Goal: Information Seeking & Learning: Learn about a topic

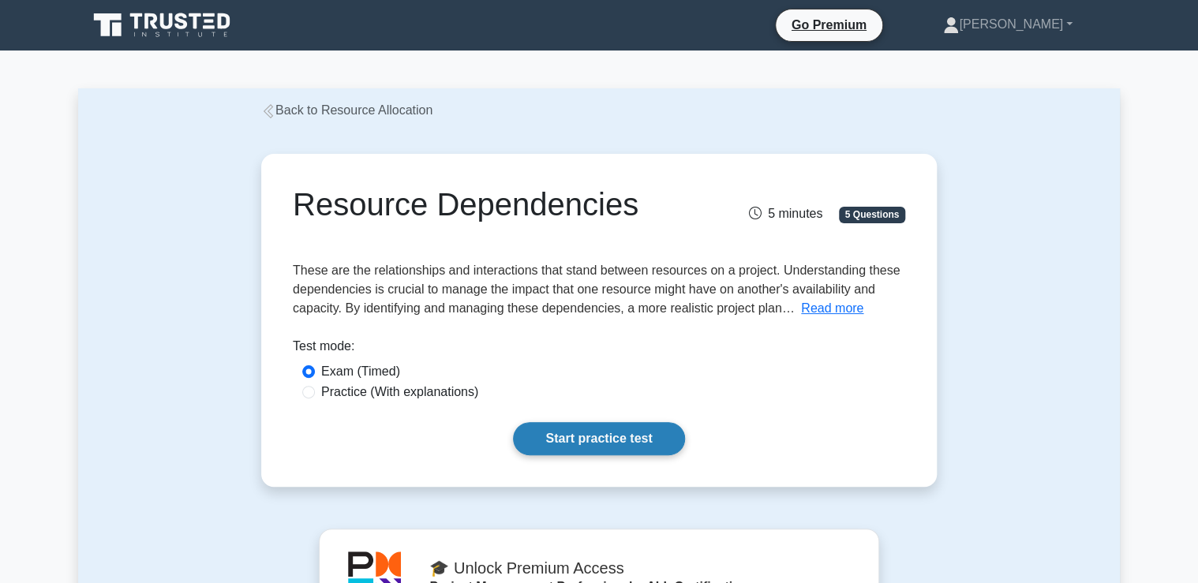
click at [599, 440] on link "Start practice test" at bounding box center [598, 438] width 171 height 33
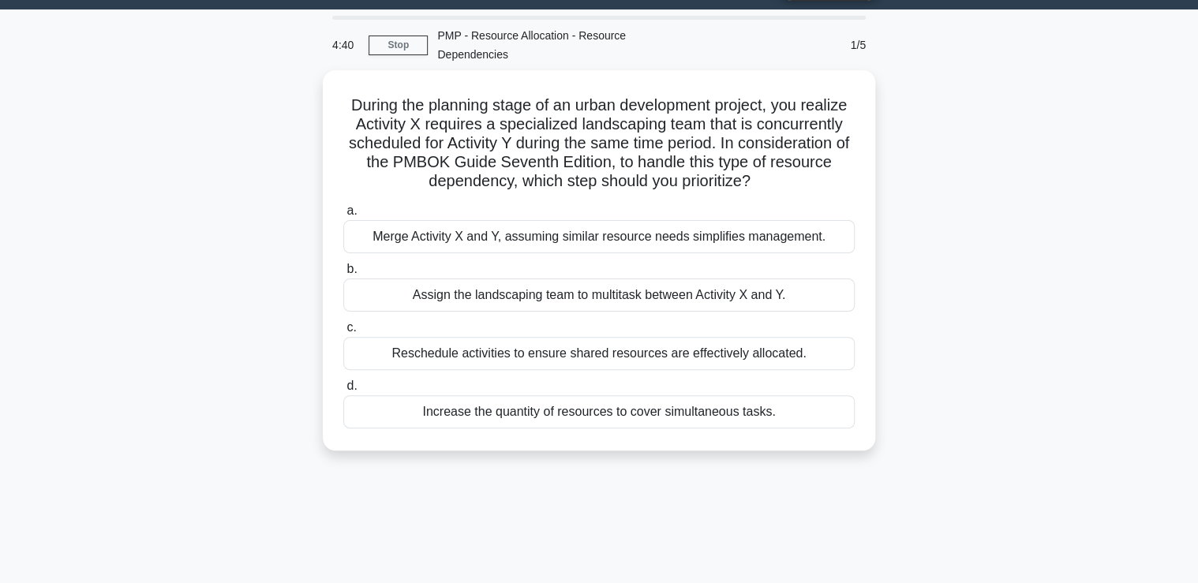
scroll to position [63, 0]
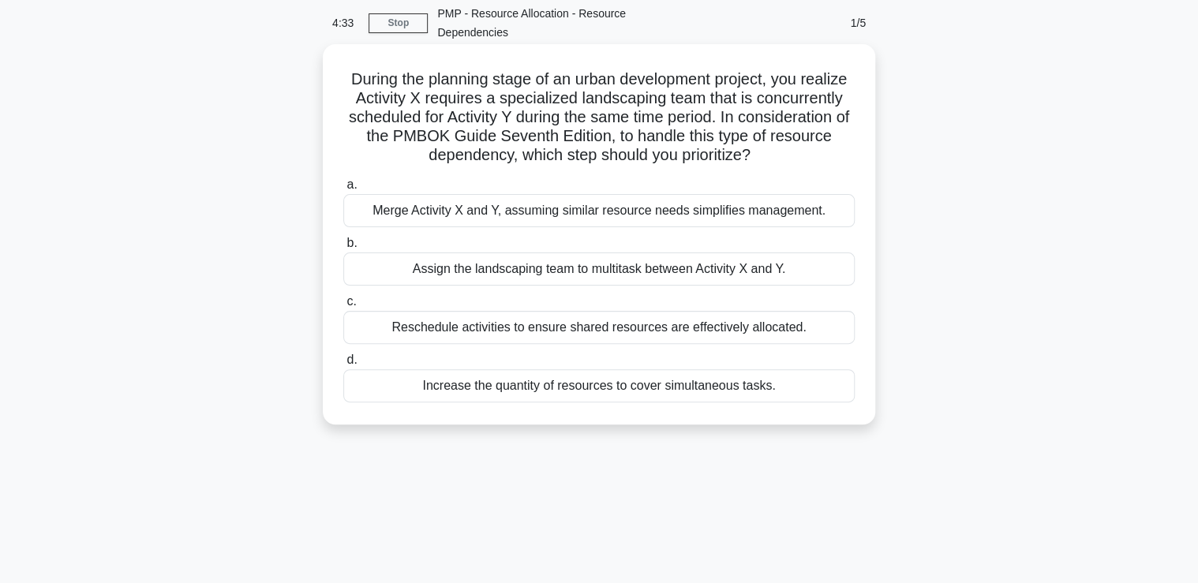
click at [585, 331] on div "Reschedule activities to ensure shared resources are effectively allocated." at bounding box center [598, 327] width 511 height 33
click at [343, 307] on input "c. Reschedule activities to ensure shared resources are effectively allocated." at bounding box center [343, 302] width 0 height 10
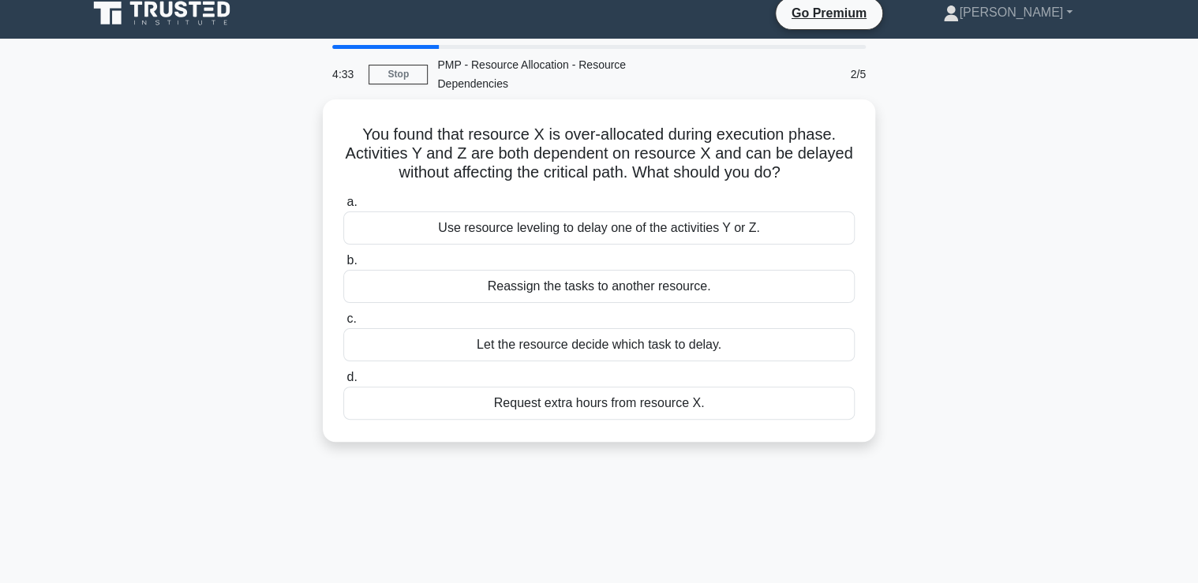
scroll to position [0, 0]
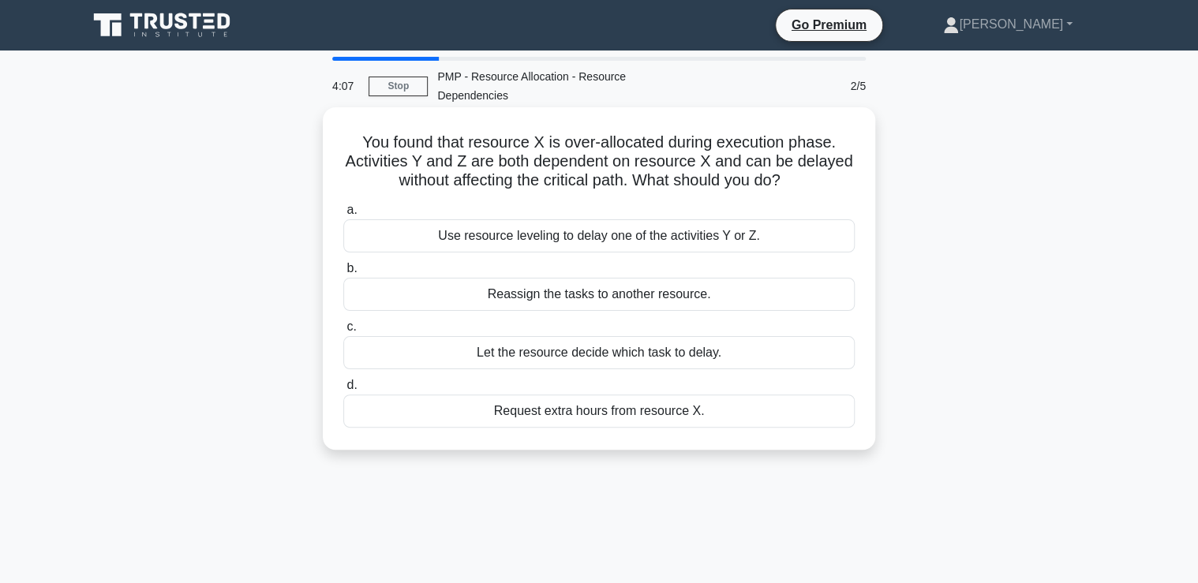
click at [404, 238] on div "Use resource leveling to delay one of the activities Y or Z." at bounding box center [598, 235] width 511 height 33
click at [343, 215] on input "a. Use resource leveling to delay one of the activities Y or Z." at bounding box center [343, 210] width 0 height 10
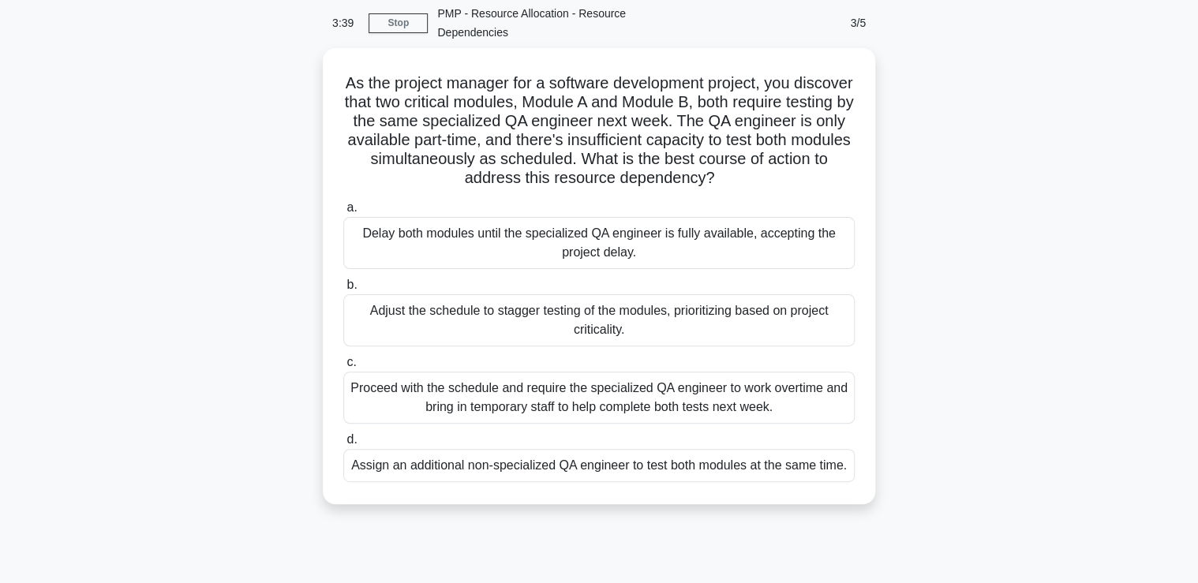
scroll to position [126, 0]
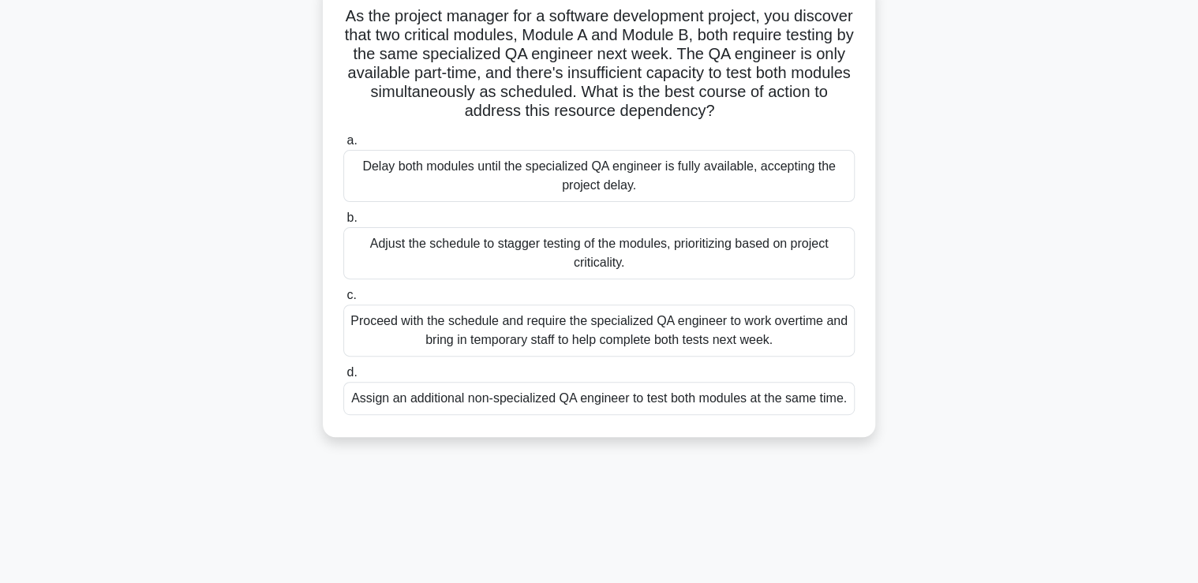
click at [417, 264] on div "Adjust the schedule to stagger testing of the modules, prioritizing based on pr…" at bounding box center [598, 253] width 511 height 52
click at [343, 223] on input "b. Adjust the schedule to stagger testing of the modules, prioritizing based on…" at bounding box center [343, 218] width 0 height 10
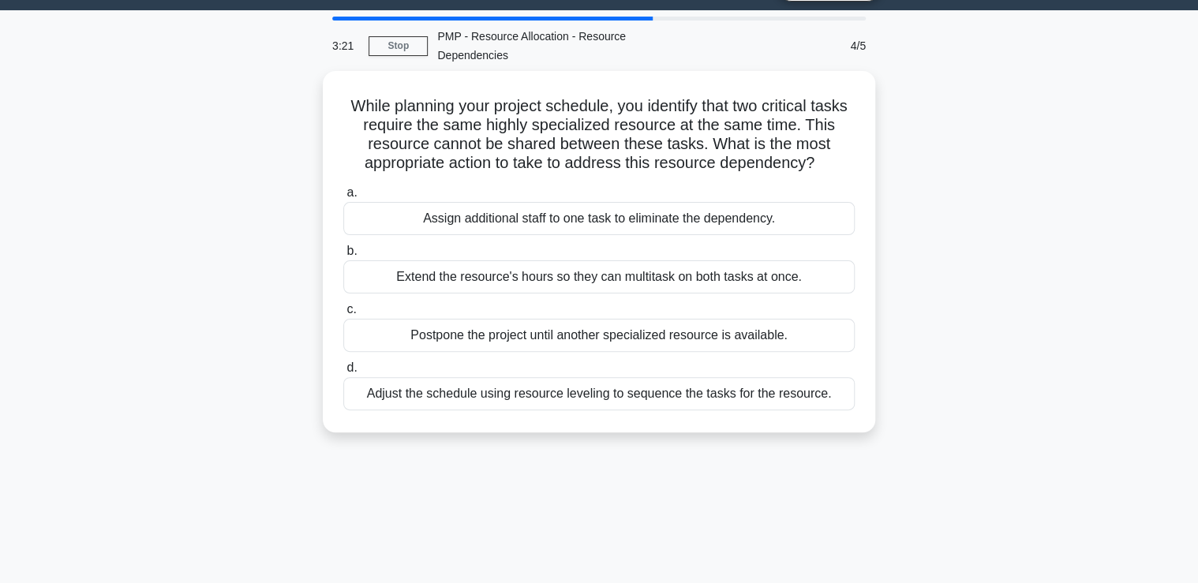
scroll to position [63, 0]
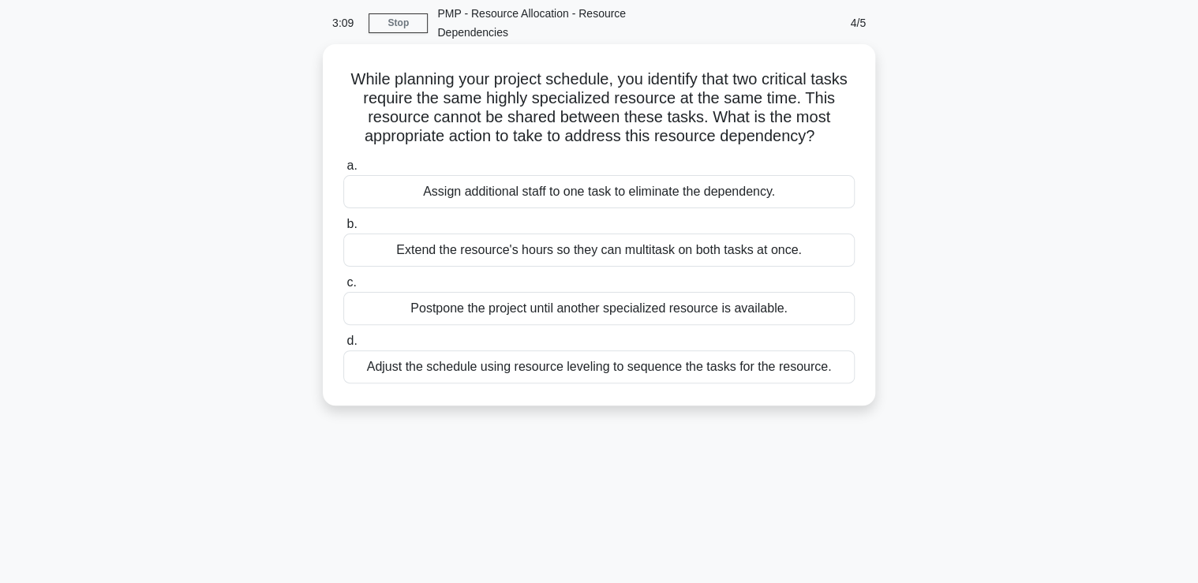
click at [492, 363] on div "Adjust the schedule using resource leveling to sequence the tasks for the resou…" at bounding box center [598, 366] width 511 height 33
click at [343, 346] on input "d. Adjust the schedule using resource leveling to sequence the tasks for the re…" at bounding box center [343, 341] width 0 height 10
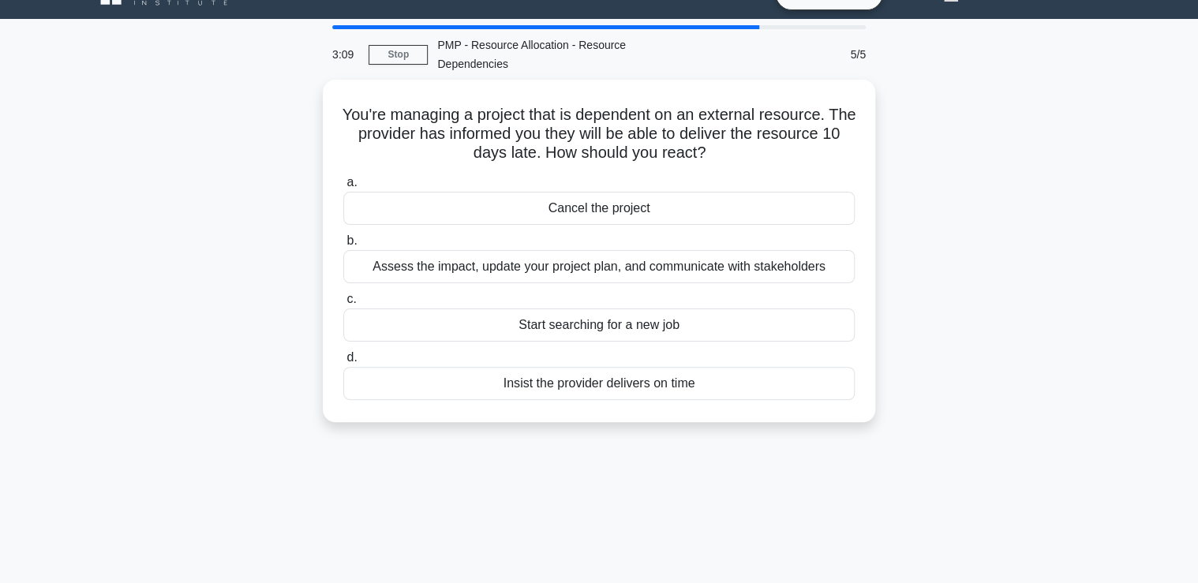
scroll to position [0, 0]
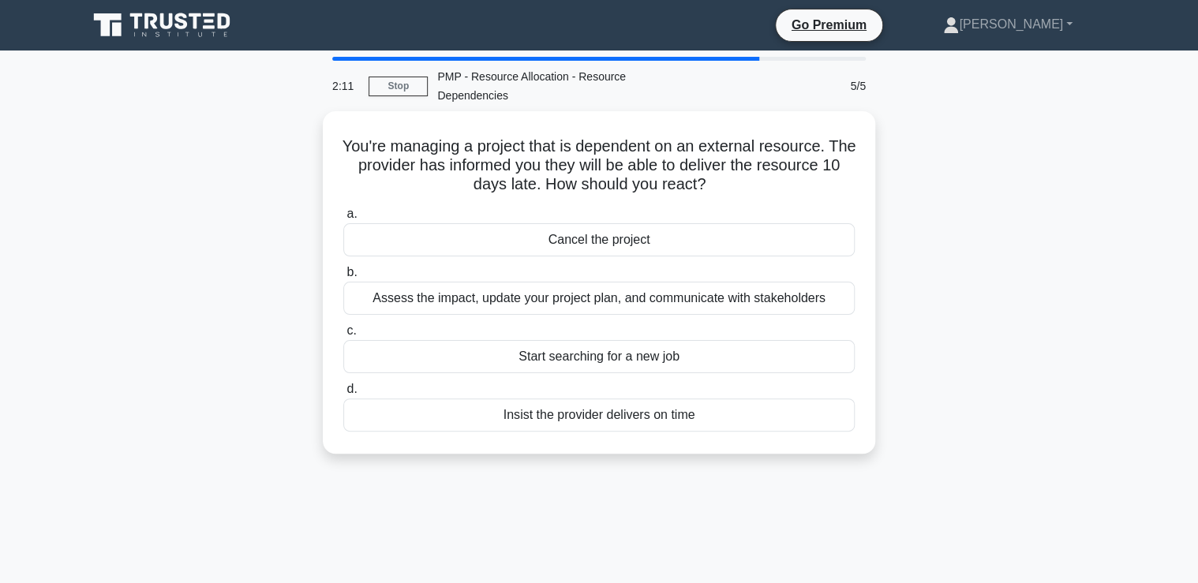
drag, startPoint x: 365, startPoint y: 298, endPoint x: 271, endPoint y: 306, distance: 93.4
click at [361, 299] on div "Assess the impact, update your project plan, and communicate with stakeholders" at bounding box center [598, 298] width 511 height 33
click at [343, 278] on input "b. Assess the impact, update your project plan, and communicate with stakeholde…" at bounding box center [343, 272] width 0 height 10
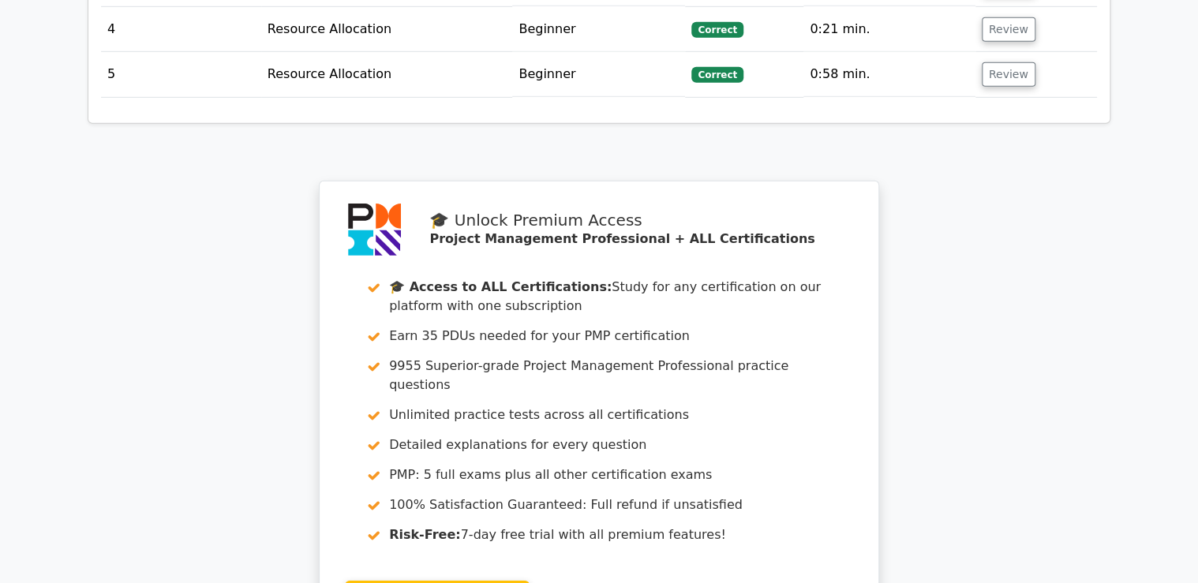
scroll to position [2525, 0]
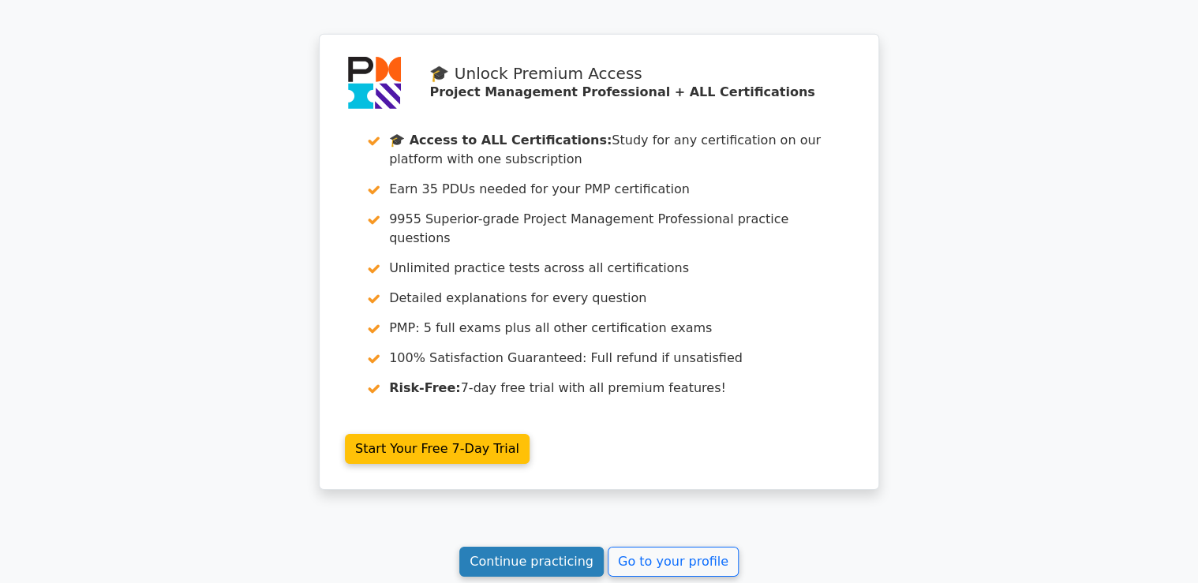
click at [537, 547] on link "Continue practicing" at bounding box center [531, 562] width 144 height 30
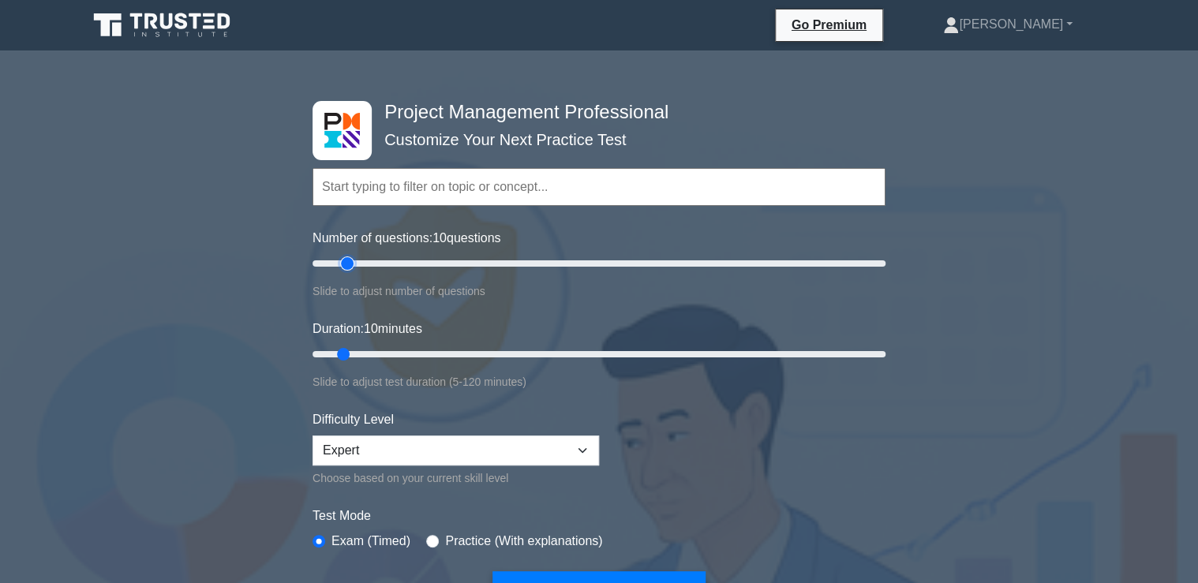
type input "15"
click at [344, 263] on input "Number of questions: 10 questions" at bounding box center [598, 263] width 573 height 19
type input "40"
click at [479, 350] on input "Duration: 10 minutes" at bounding box center [598, 354] width 573 height 19
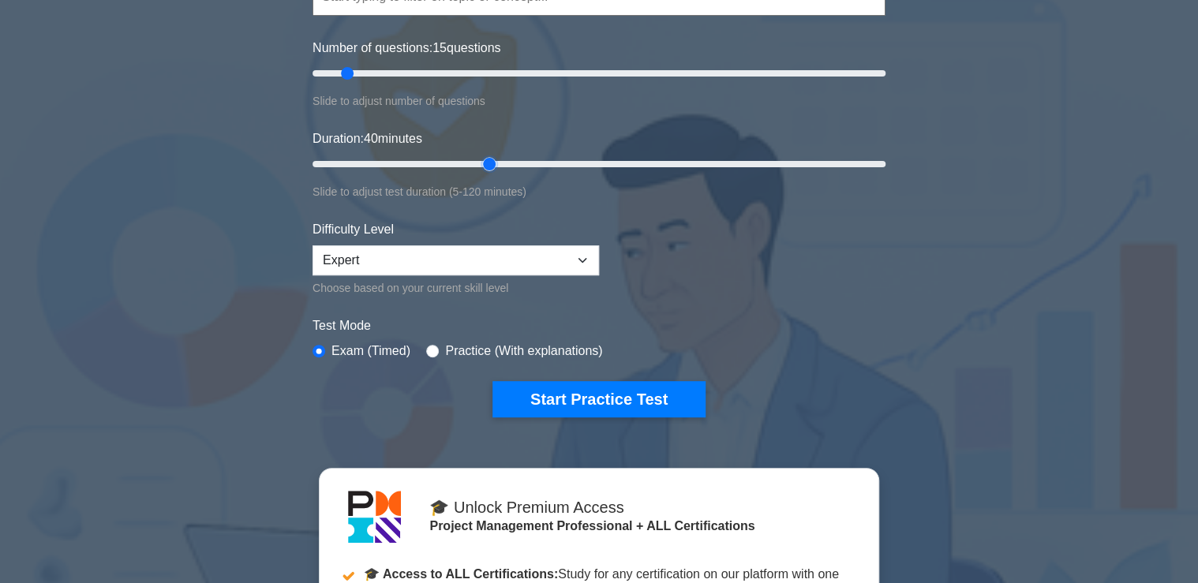
scroll to position [252, 0]
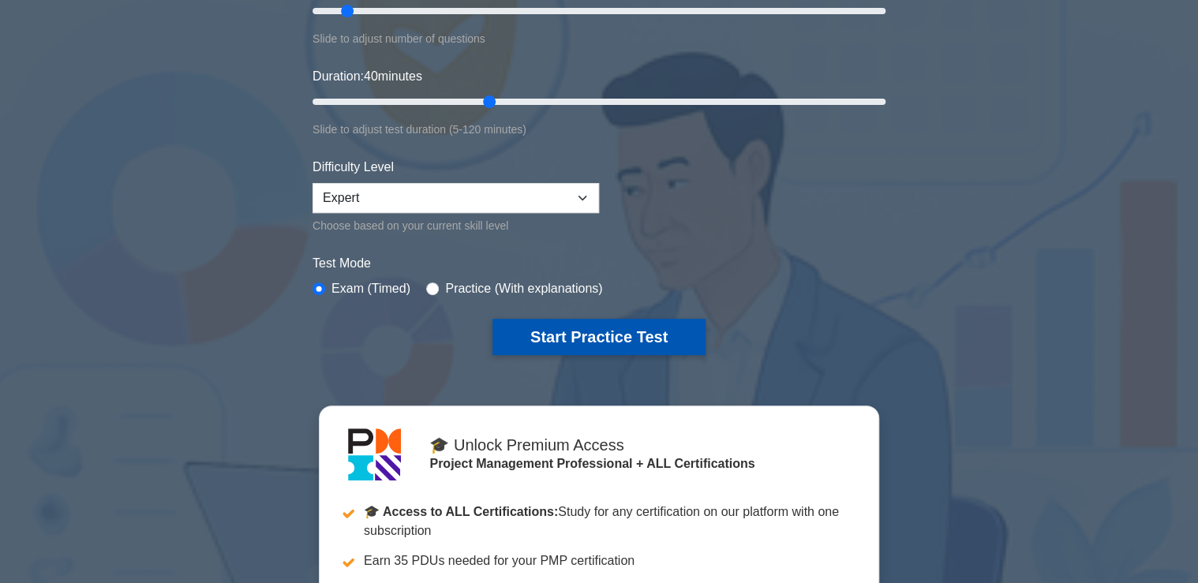
click at [587, 336] on button "Start Practice Test" at bounding box center [598, 337] width 213 height 36
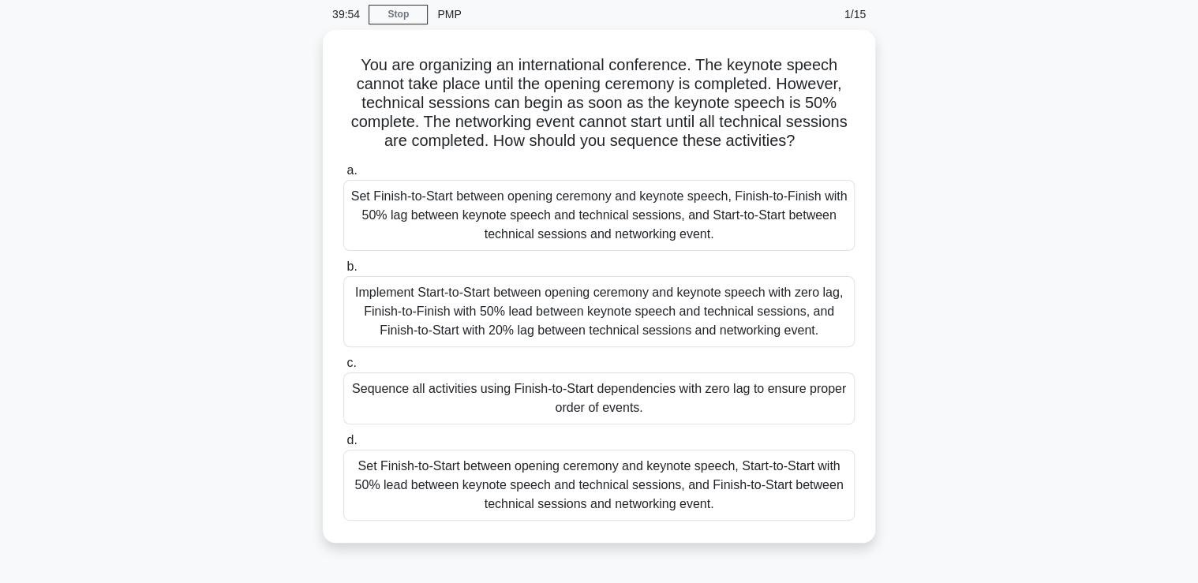
scroll to position [63, 0]
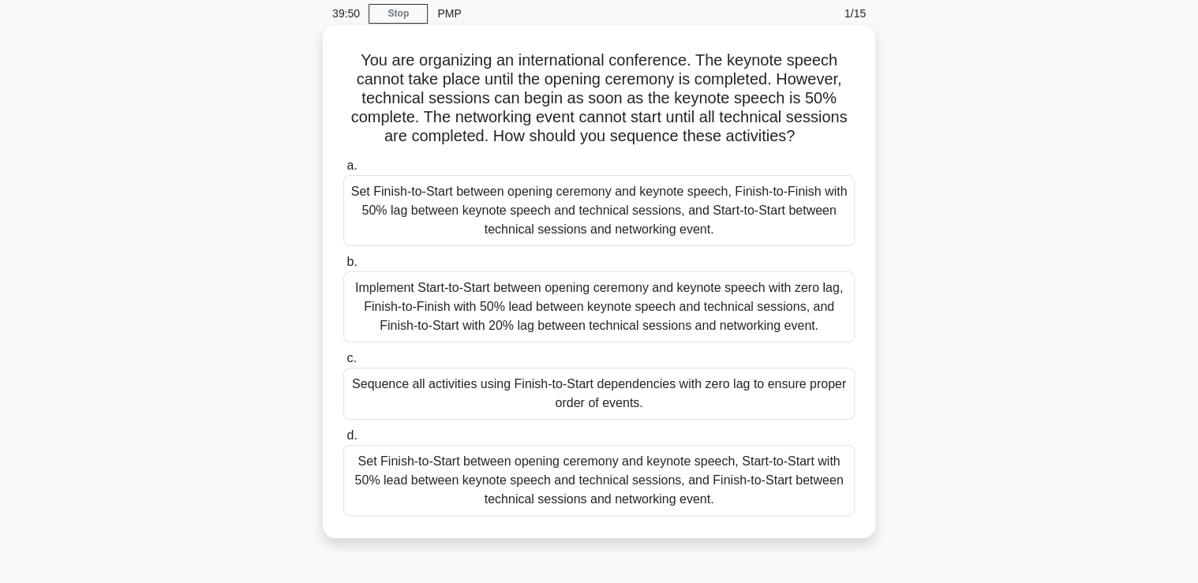
click at [749, 60] on h5 "You are organizing an international conference. The keynote speech cannot take …" at bounding box center [599, 98] width 514 height 96
copy h5 "keynote"
click at [496, 92] on h5 "You are organizing an international conference. The keynote speech cannot take …" at bounding box center [599, 98] width 514 height 96
click at [443, 487] on div "Set Finish-to-Start between opening ceremony and keynote speech, Start-to-Start…" at bounding box center [598, 480] width 511 height 71
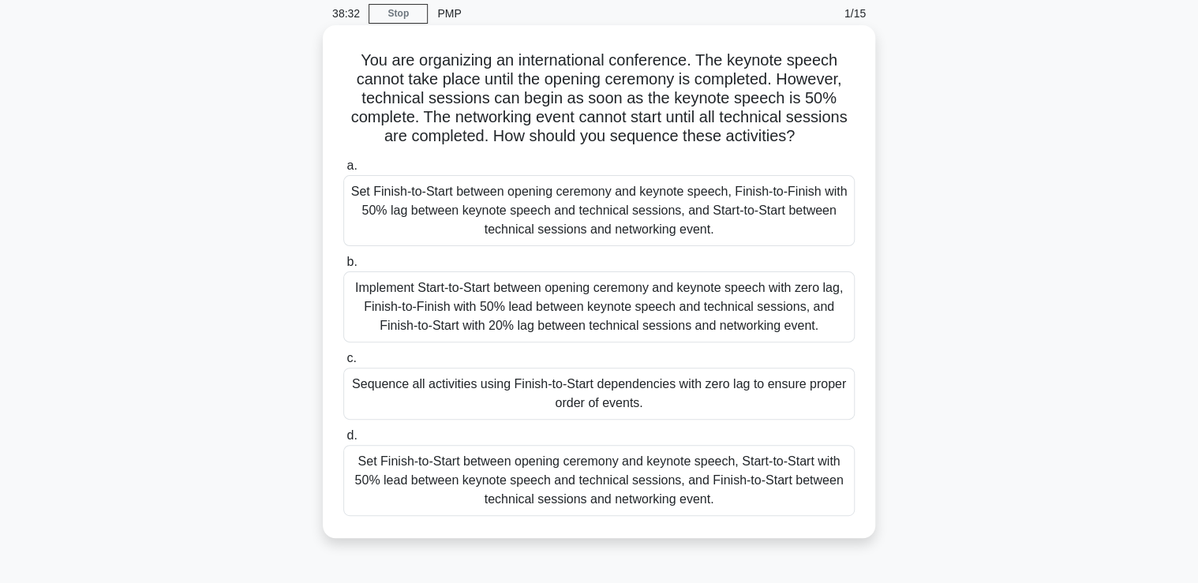
click at [343, 441] on input "d. Set Finish-to-Start between opening ceremony and keynote speech, Start-to-St…" at bounding box center [343, 436] width 0 height 10
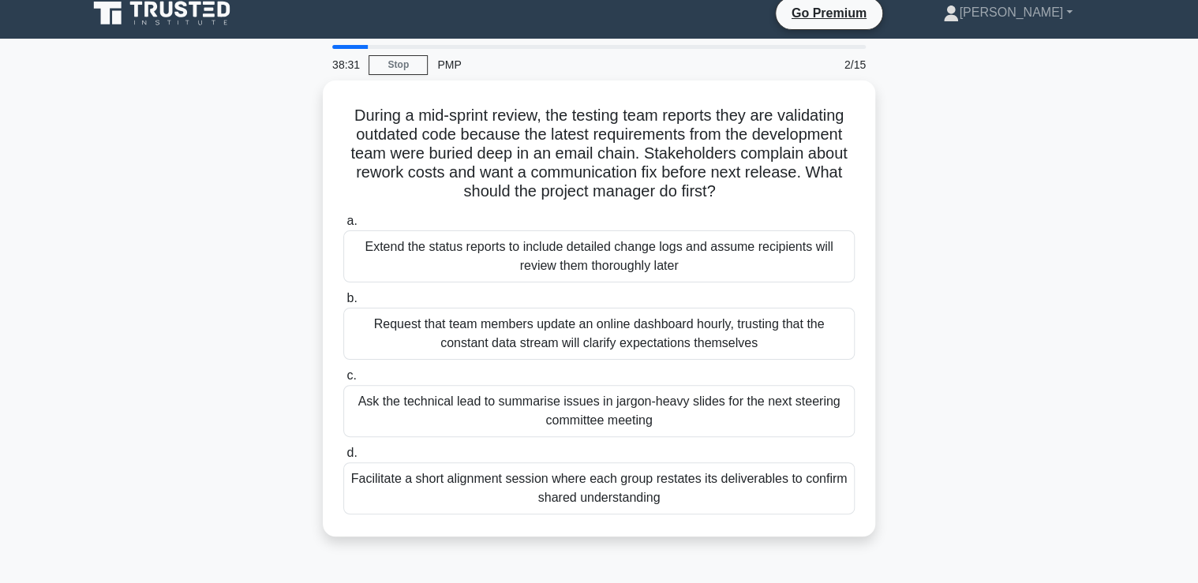
scroll to position [0, 0]
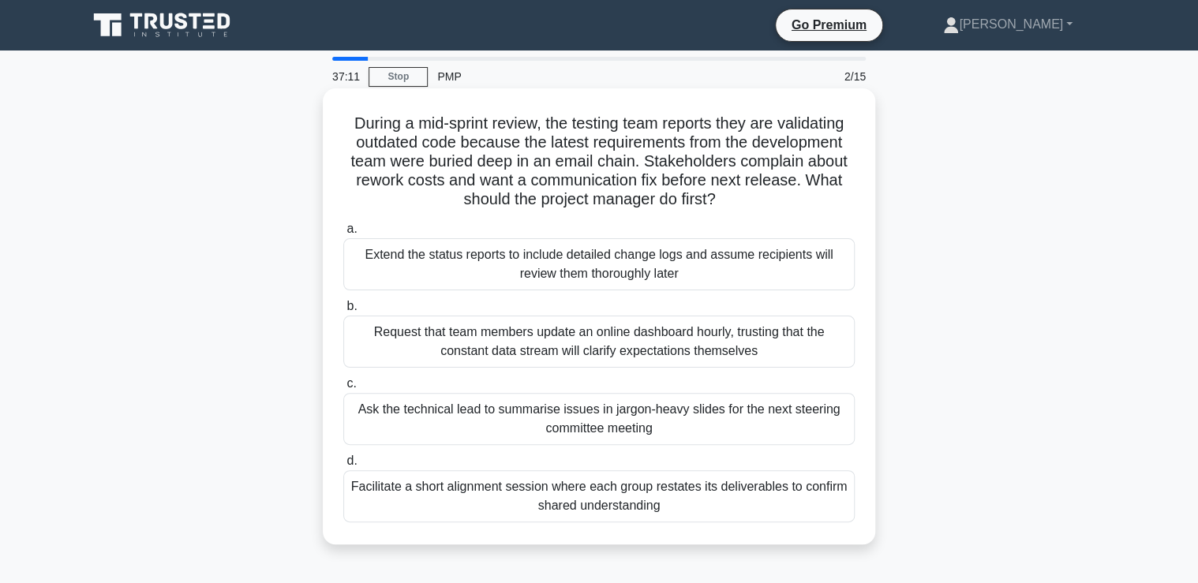
click at [363, 489] on div "Facilitate a short alignment session where each group restates its deliverables…" at bounding box center [598, 496] width 511 height 52
click at [343, 466] on input "d. Facilitate a short alignment session where each group restates its deliverab…" at bounding box center [343, 461] width 0 height 10
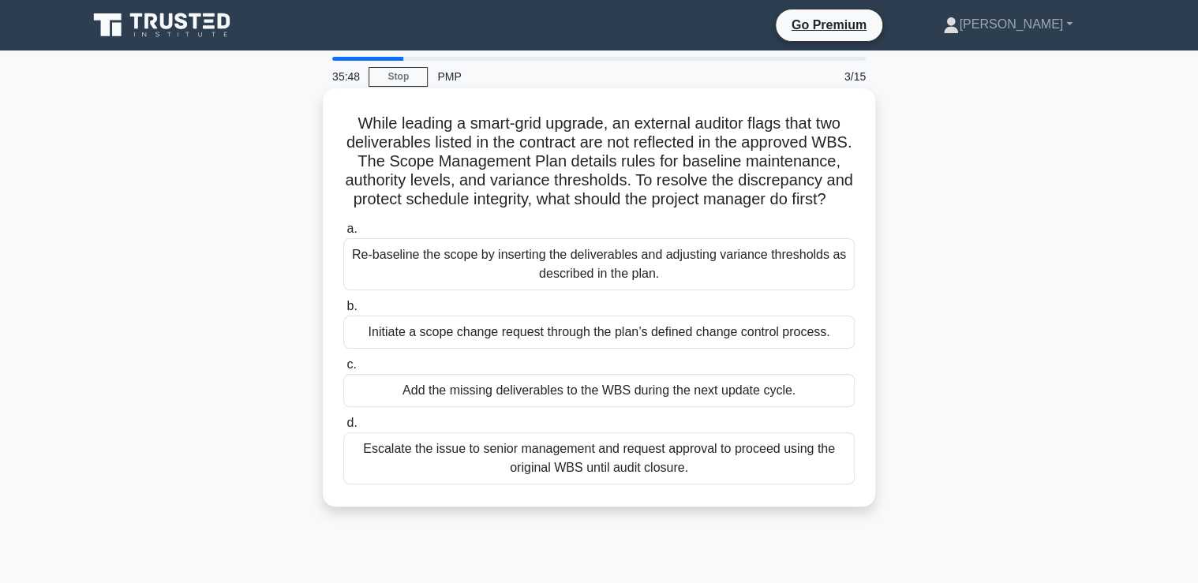
click at [409, 349] on div "Initiate a scope change request through the plan’s defined change control proce…" at bounding box center [598, 332] width 511 height 33
click at [343, 312] on input "b. Initiate a scope change request through the plan’s defined change control pr…" at bounding box center [343, 306] width 0 height 10
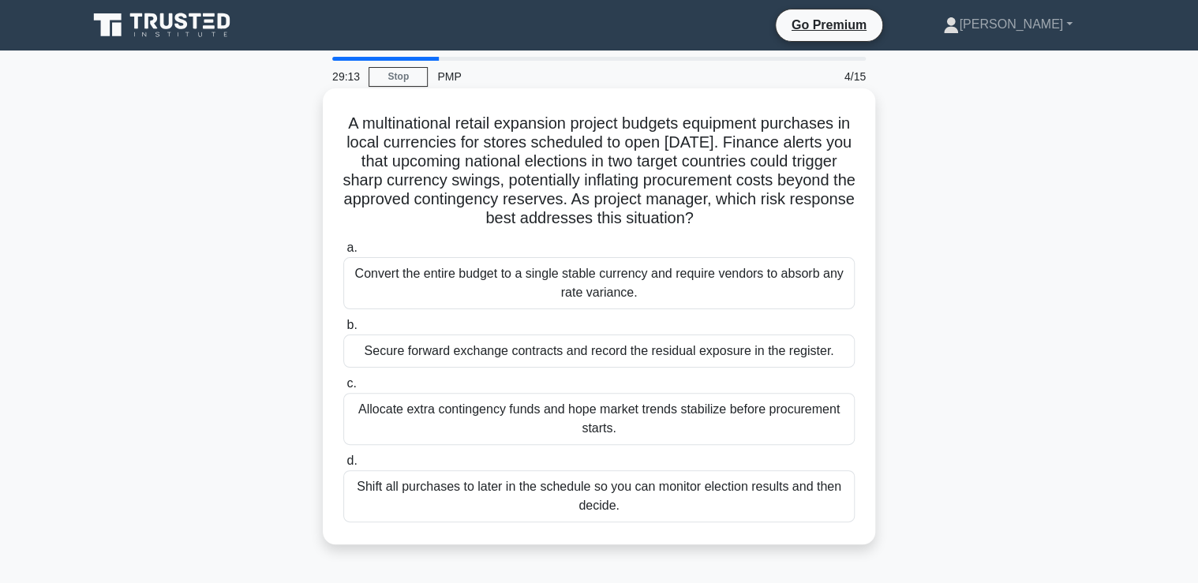
click at [366, 354] on div "Secure forward exchange contracts and record the residual exposure in the regis…" at bounding box center [598, 351] width 511 height 33
click at [343, 331] on input "b. Secure forward exchange contracts and record the residual exposure in the re…" at bounding box center [343, 325] width 0 height 10
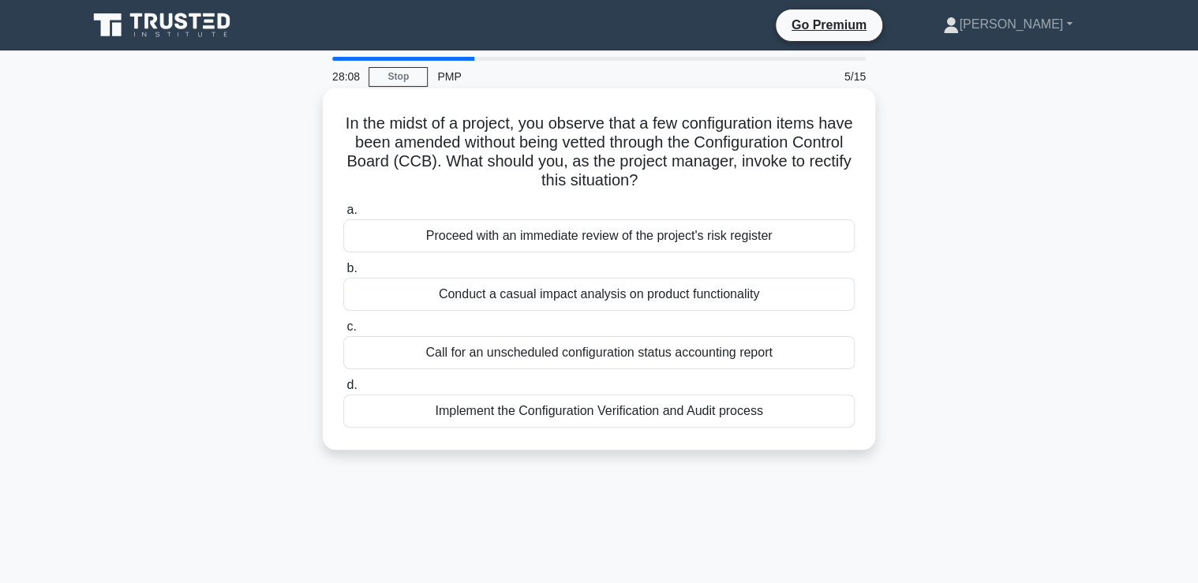
click at [366, 413] on div "Implement the Configuration Verification and Audit process" at bounding box center [598, 411] width 511 height 33
click at [343, 391] on input "d. Implement the Configuration Verification and Audit process" at bounding box center [343, 385] width 0 height 10
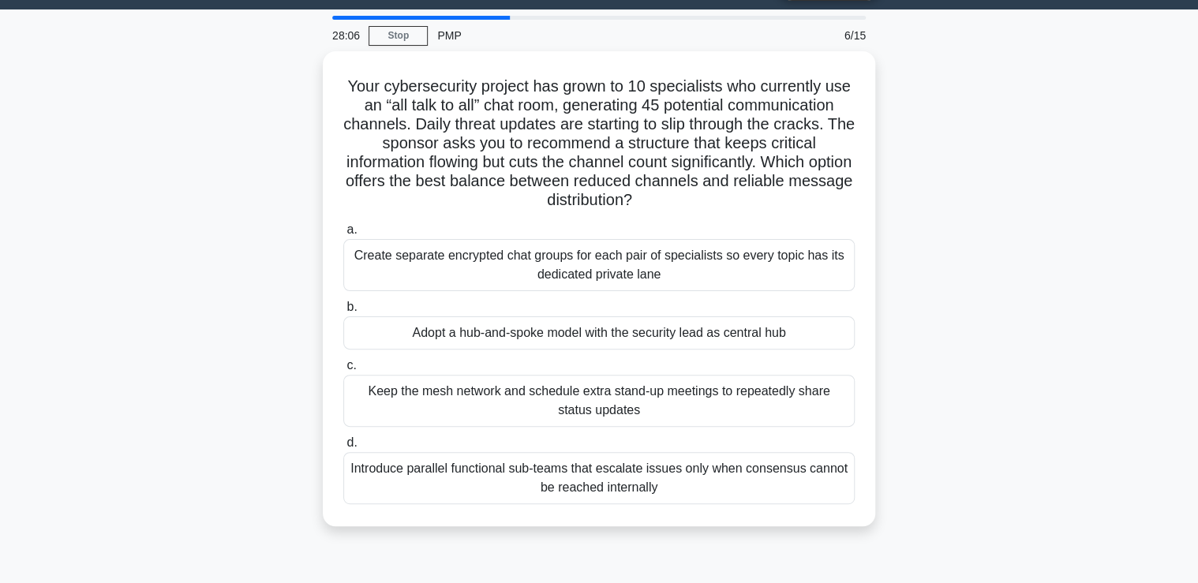
scroll to position [63, 0]
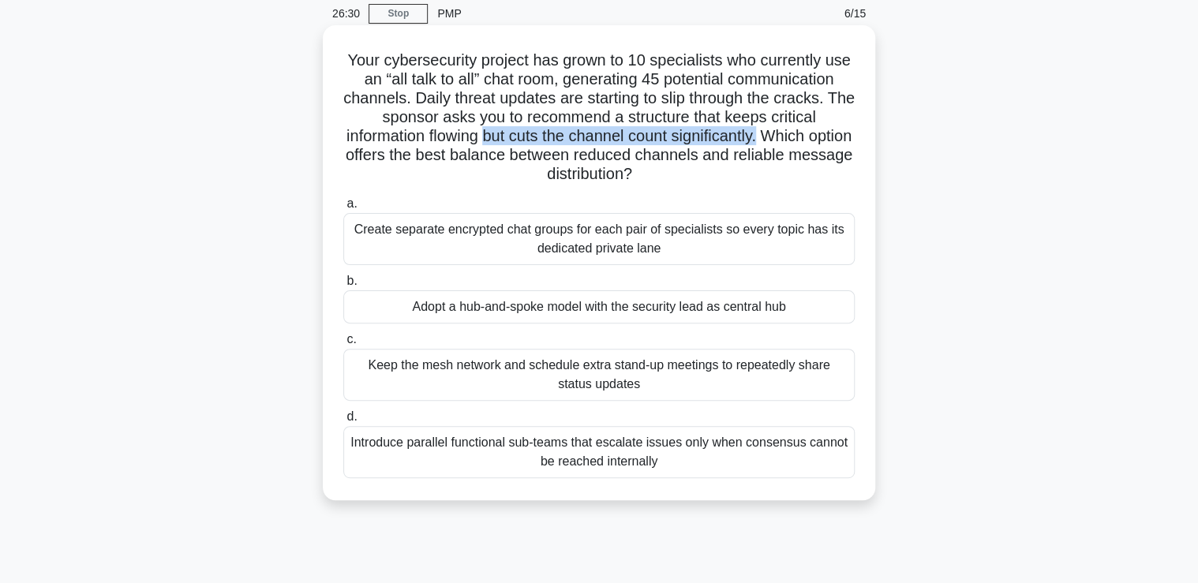
drag, startPoint x: 508, startPoint y: 136, endPoint x: 790, endPoint y: 131, distance: 281.7
click at [790, 131] on h5 "Your cybersecurity project has grown to 10 specialists who currently use an “al…" at bounding box center [599, 117] width 514 height 134
drag, startPoint x: 790, startPoint y: 131, endPoint x: 768, endPoint y: 134, distance: 21.5
copy h5 "but cuts the channel count significantly."
click at [504, 141] on h5 "Your cybersecurity project has grown to 10 specialists who currently use an “al…" at bounding box center [599, 117] width 514 height 134
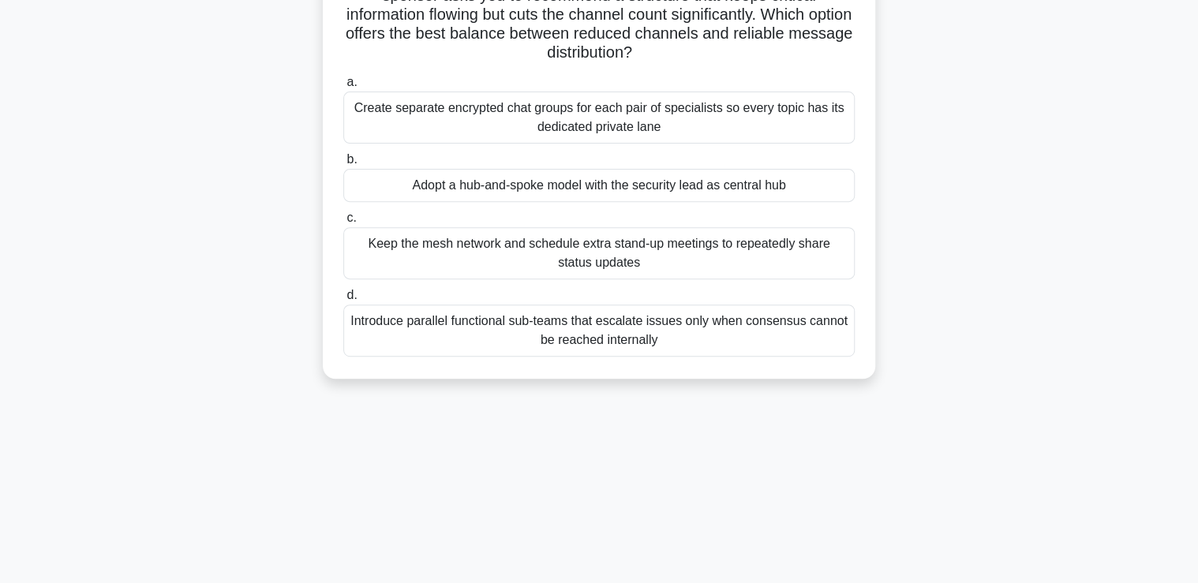
scroll to position [189, 0]
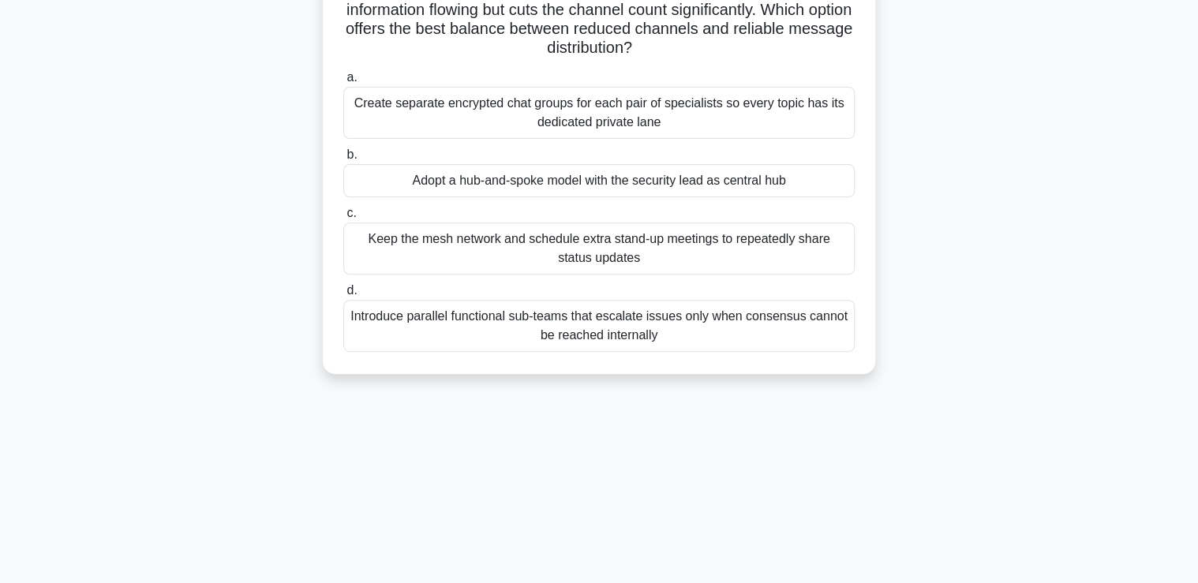
click at [428, 329] on div "Introduce parallel functional sub-teams that escalate issues only when consensu…" at bounding box center [598, 326] width 511 height 52
click at [343, 296] on input "d. Introduce parallel functional sub-teams that escalate issues only when conse…" at bounding box center [343, 291] width 0 height 10
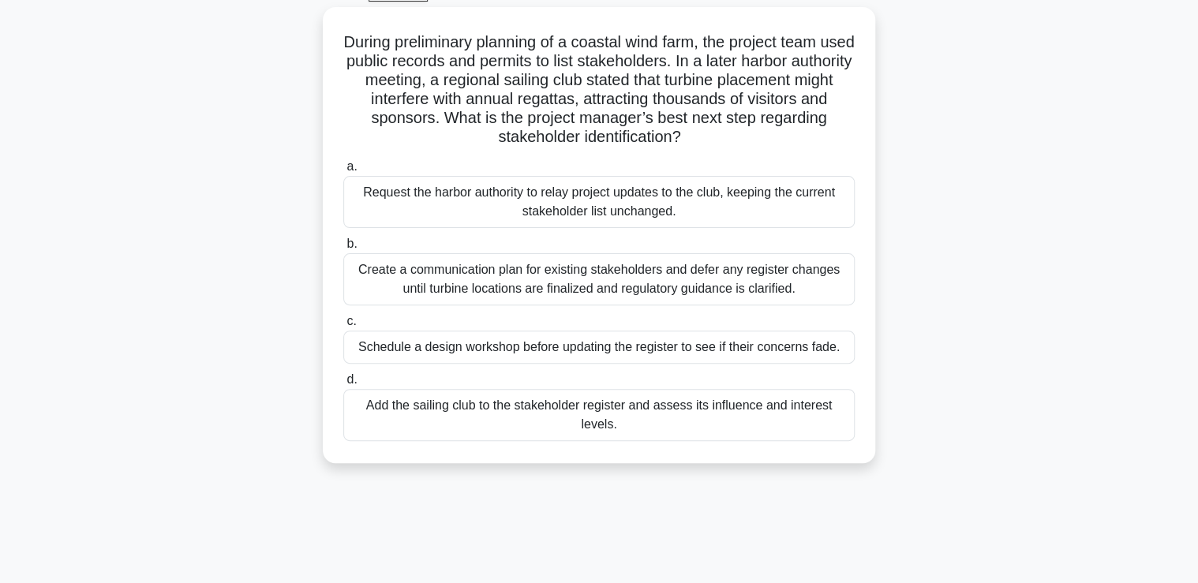
scroll to position [63, 0]
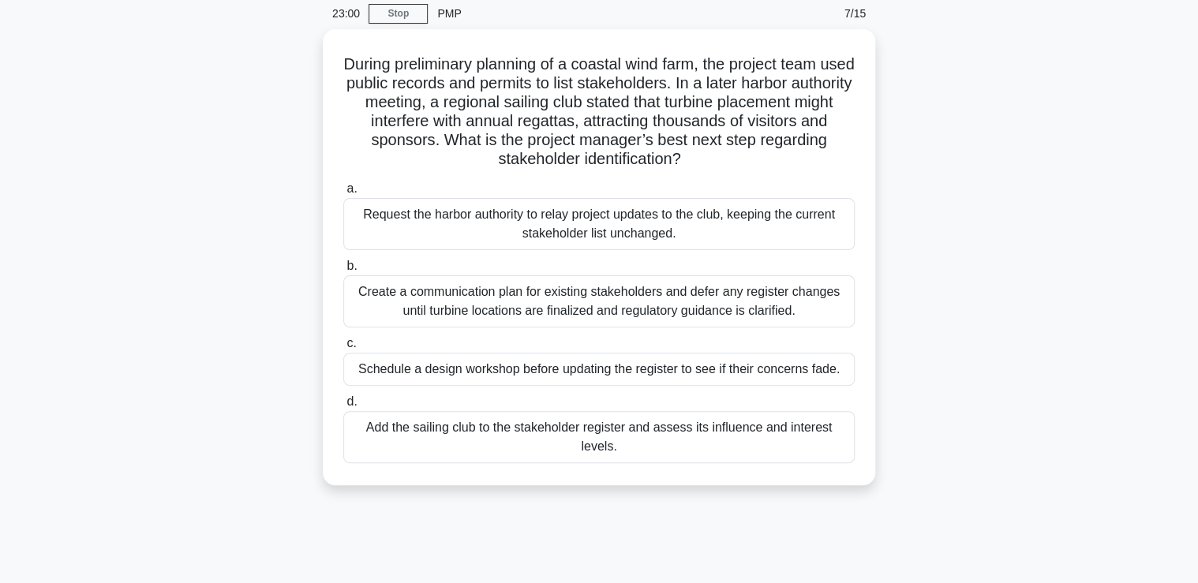
drag, startPoint x: 352, startPoint y: 60, endPoint x: 892, endPoint y: 446, distance: 664.1
click at [892, 446] on div "During preliminary planning of a coastal wind farm, the project team used publi…" at bounding box center [598, 266] width 1041 height 475
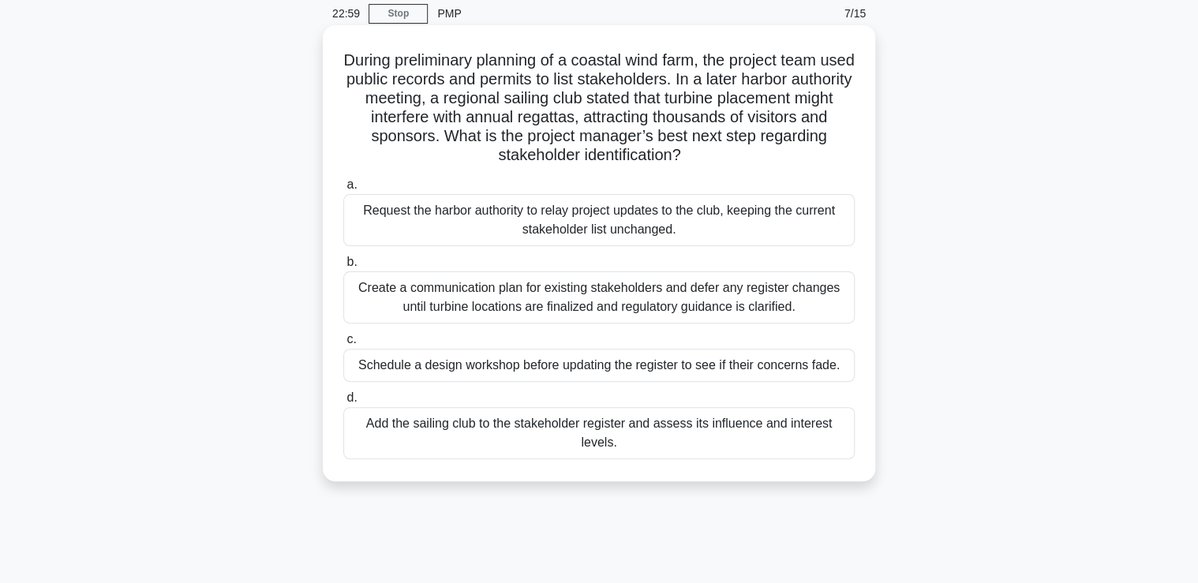
copy div "During preliminary planning of a coastal wind farm, the project team used publi…"
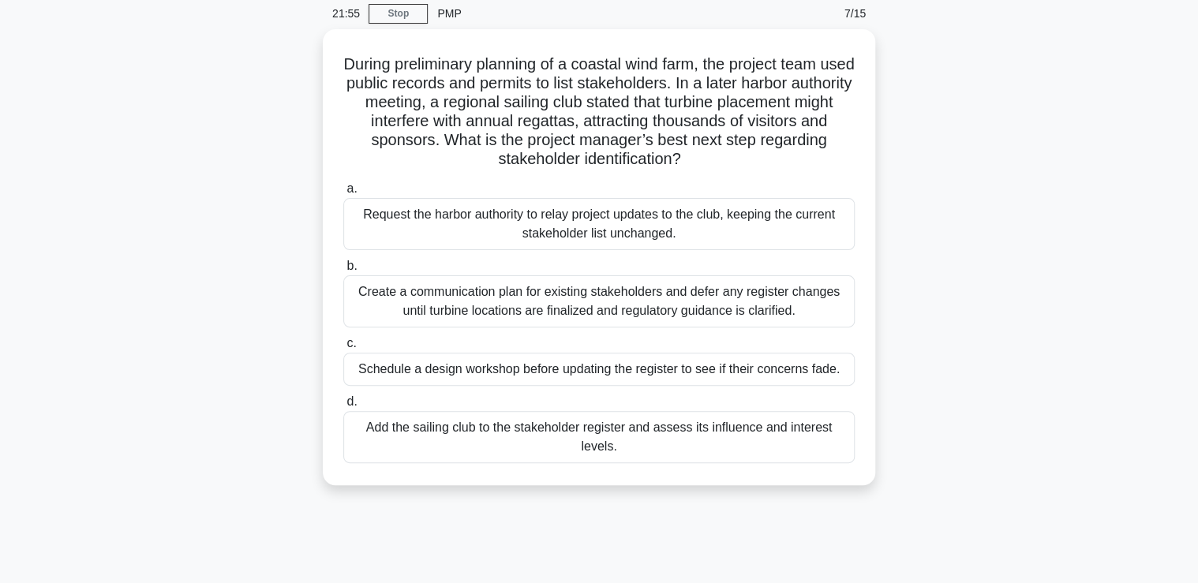
click at [991, 62] on div "During preliminary planning of a coastal wind farm, the project team used publi…" at bounding box center [598, 266] width 1041 height 475
click at [909, 43] on div "During preliminary planning of a coastal wind farm, the project team used publi…" at bounding box center [598, 266] width 1041 height 475
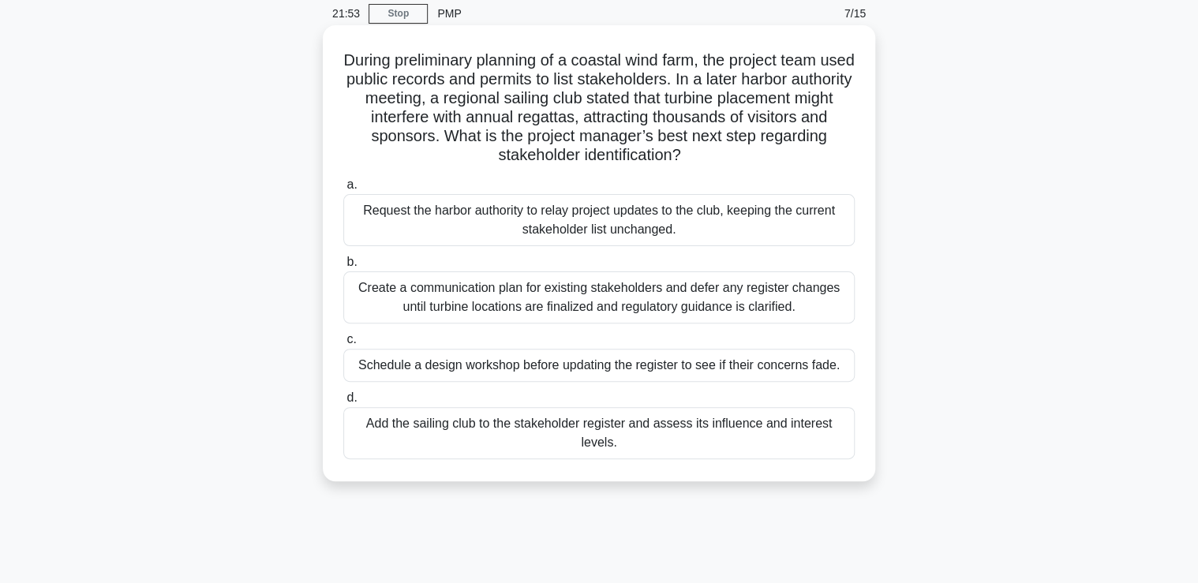
click at [434, 430] on div "Add the sailing club to the stakeholder register and assess its influence and i…" at bounding box center [598, 433] width 511 height 52
click at [343, 403] on input "d. Add the sailing club to the stakeholder register and assess its influence an…" at bounding box center [343, 398] width 0 height 10
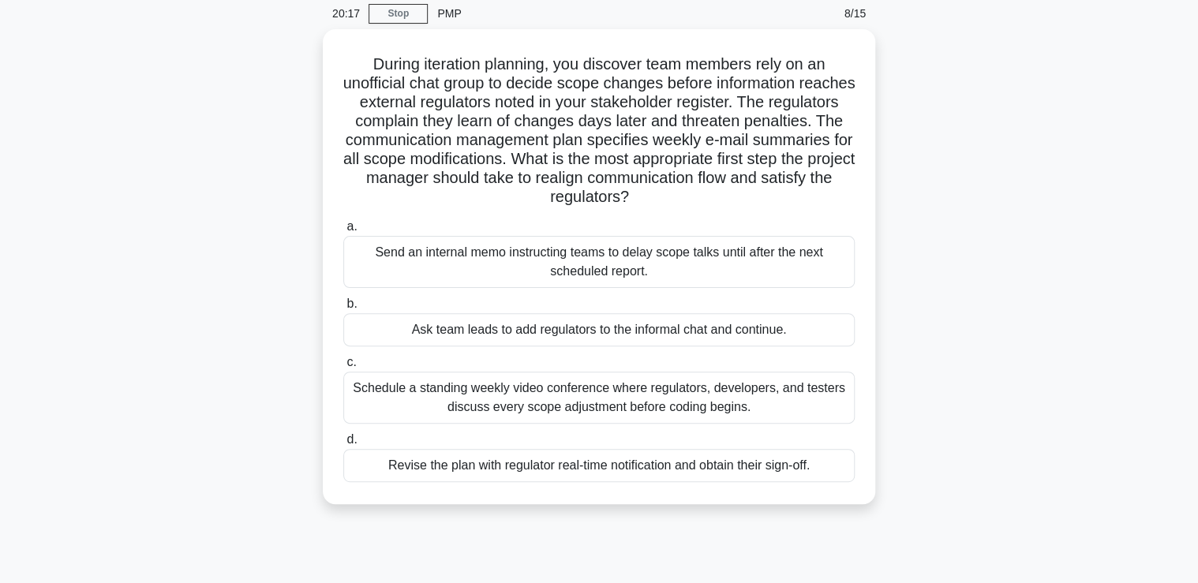
drag, startPoint x: 366, startPoint y: 62, endPoint x: 904, endPoint y: 542, distance: 721.4
click at [904, 542] on div "20:17 Stop PMP 8/15 During iteration planning, you discover team members rely o…" at bounding box center [598, 388] width 1041 height 789
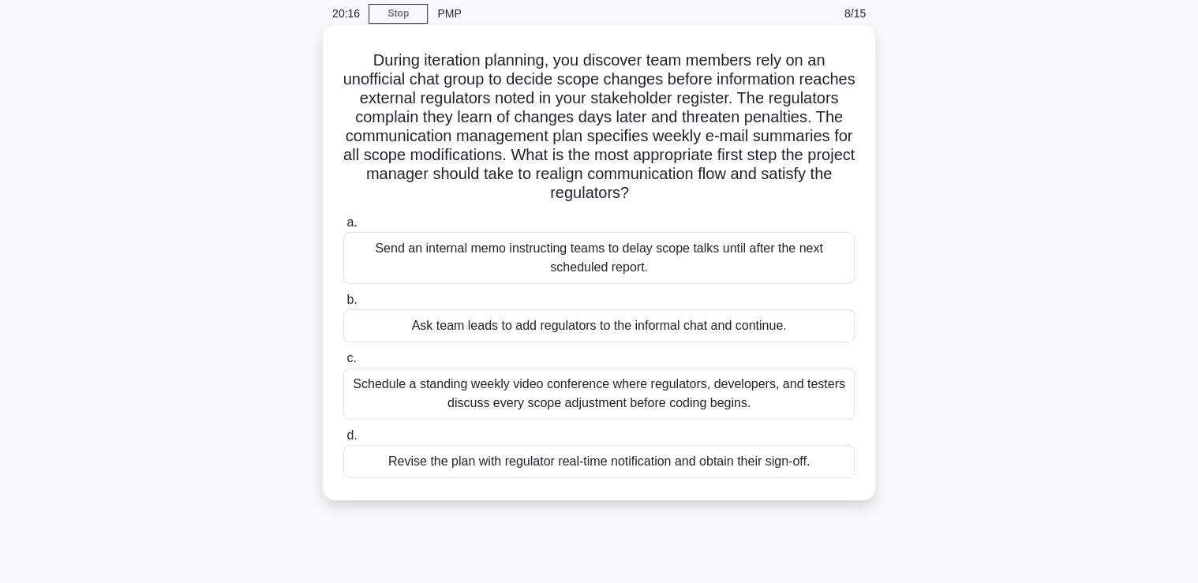
copy div "During iteration planning, you discover team members rely on an unofficial chat…"
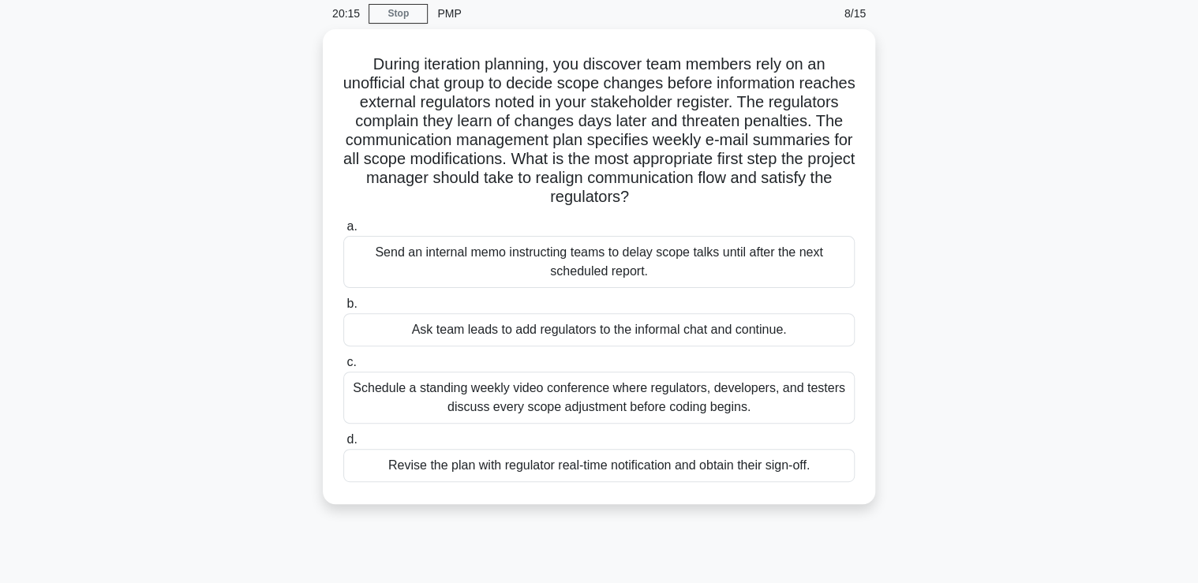
click at [929, 80] on div "During iteration planning, you discover team members rely on an unofficial chat…" at bounding box center [598, 276] width 1041 height 494
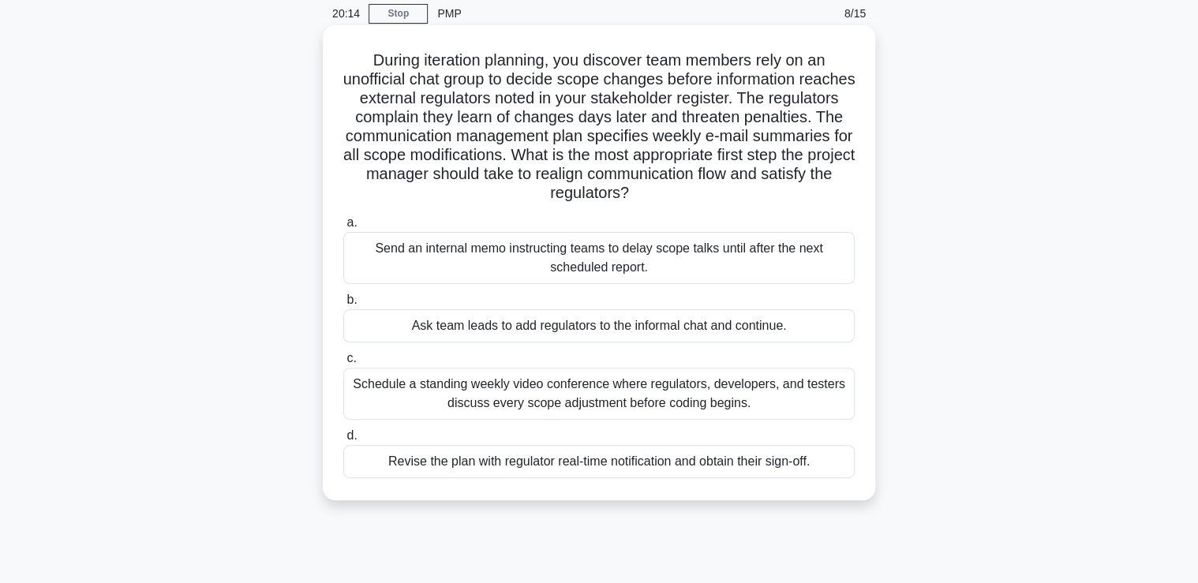
click at [859, 46] on div "During iteration planning, you discover team members rely on an unofficial chat…" at bounding box center [599, 263] width 540 height 462
click at [365, 466] on div "Revise the plan with regulator real-time notification and obtain their sign-off." at bounding box center [598, 461] width 511 height 33
click at [343, 441] on input "d. Revise the plan with regulator real-time notification and obtain their sign-…" at bounding box center [343, 436] width 0 height 10
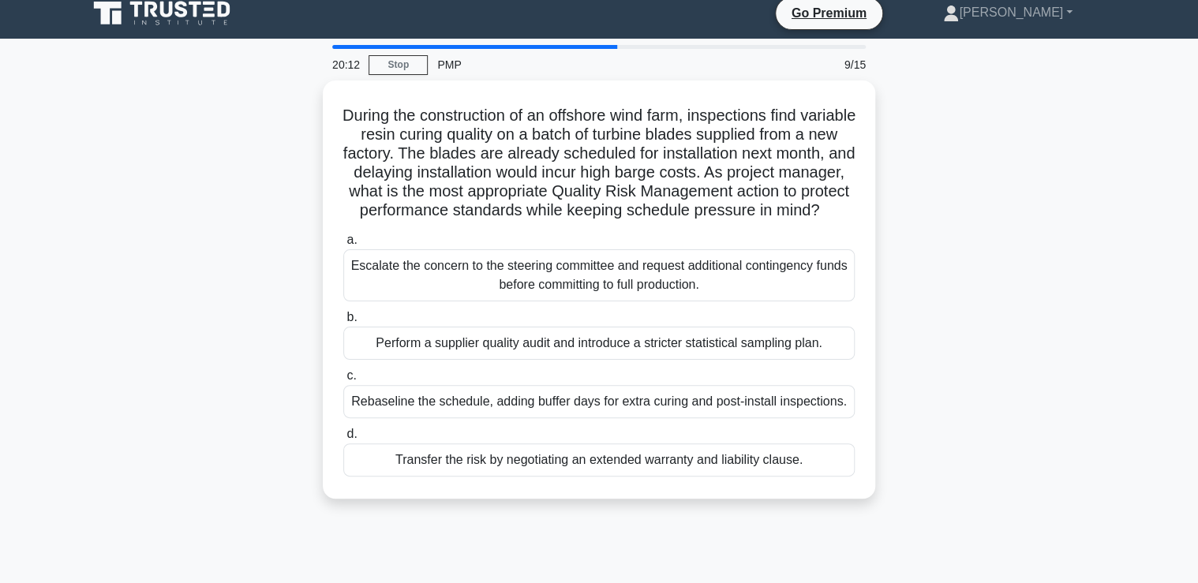
scroll to position [0, 0]
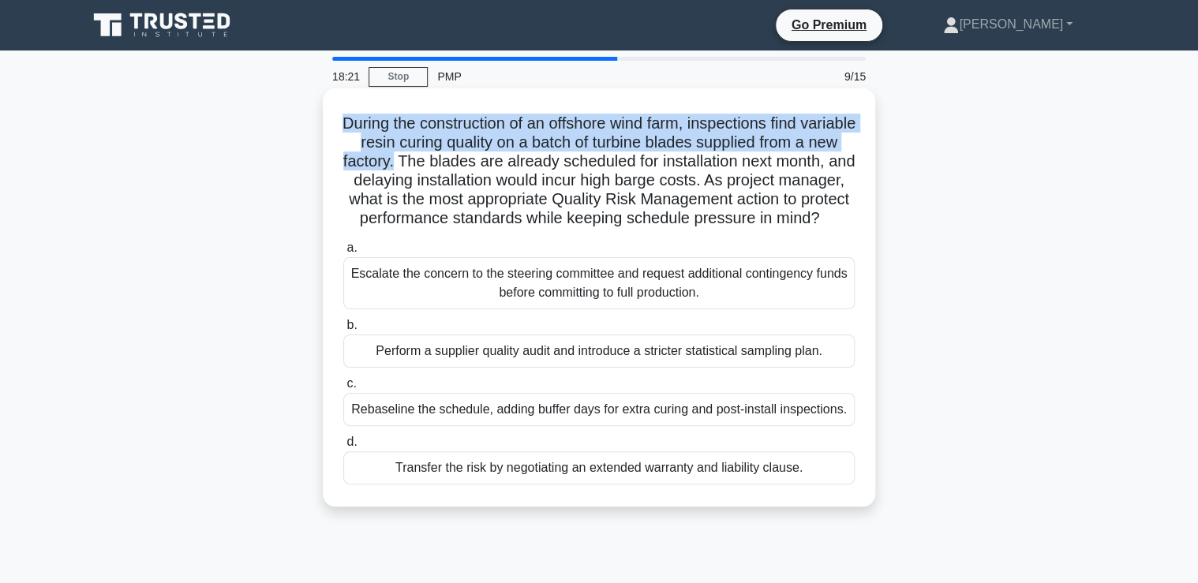
drag, startPoint x: 365, startPoint y: 123, endPoint x: 454, endPoint y: 163, distance: 98.2
click at [454, 163] on h5 "During the construction of an offshore wind farm, inspections find variable res…" at bounding box center [599, 171] width 514 height 115
drag, startPoint x: 454, startPoint y: 163, endPoint x: 432, endPoint y: 132, distance: 37.9
copy h5 "During the construction of an offshore wind farm, inspections find variable res…"
click at [458, 143] on h5 "During the construction of an offshore wind farm, inspections find variable res…" at bounding box center [599, 171] width 514 height 115
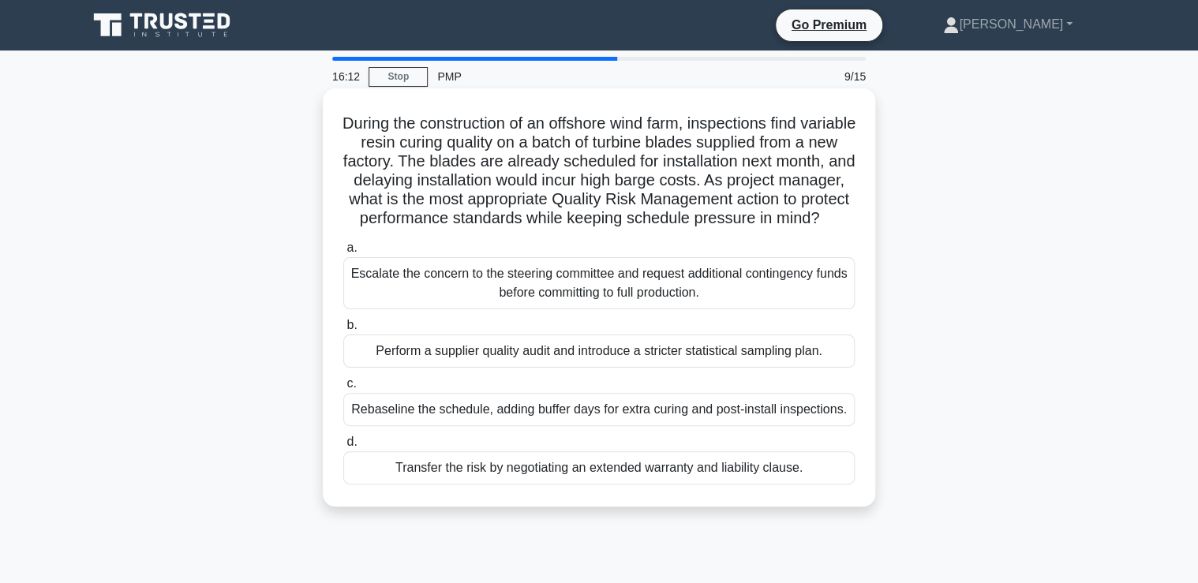
drag, startPoint x: 367, startPoint y: 125, endPoint x: 857, endPoint y: 481, distance: 605.1
click at [857, 481] on div "During the construction of an offshore wind farm, inspections find variable res…" at bounding box center [599, 298] width 540 height 406
copy div "During the construction of an offshore wind farm, inspections find variable res…"
click at [759, 175] on h5 "During the construction of an offshore wind farm, inspections find variable res…" at bounding box center [599, 171] width 514 height 115
click at [363, 368] on div "Perform a supplier quality audit and introduce a stricter statistical sampling …" at bounding box center [598, 351] width 511 height 33
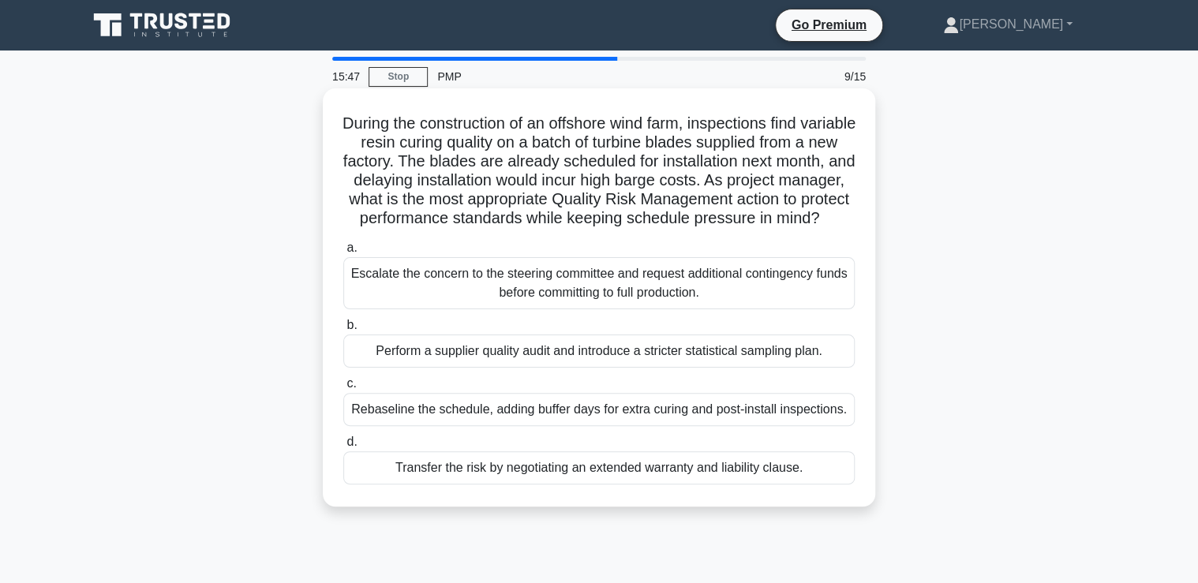
click at [343, 331] on input "b. Perform a supplier quality audit and introduce a stricter statistical sampli…" at bounding box center [343, 325] width 0 height 10
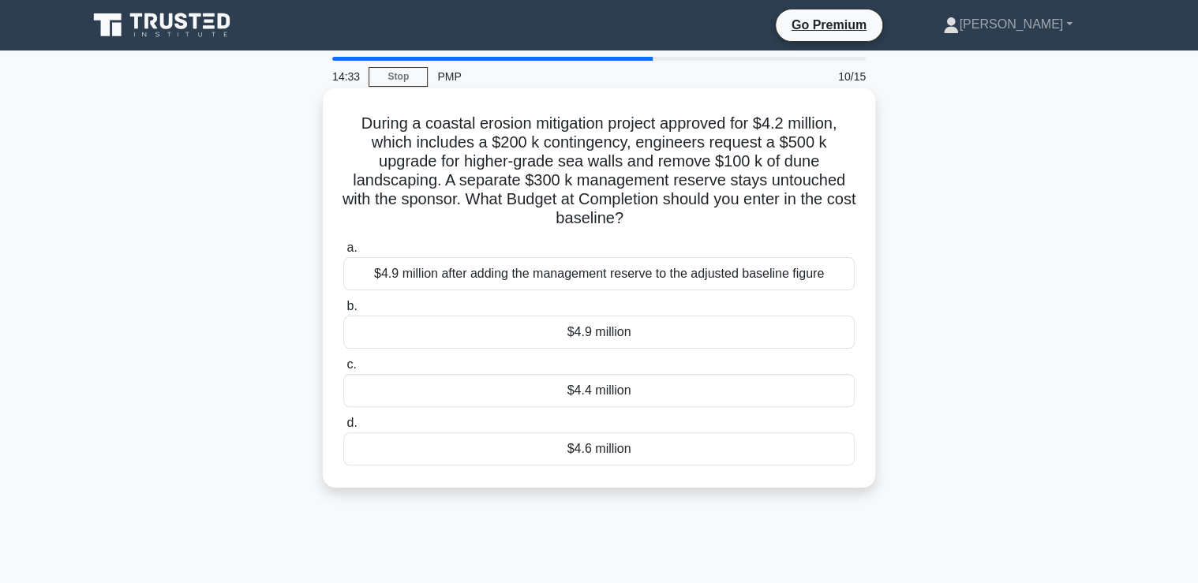
drag, startPoint x: 350, startPoint y: 118, endPoint x: 701, endPoint y: 448, distance: 481.7
click at [701, 448] on div "During a coastal erosion mitigation project approved for $4.2 million, which in…" at bounding box center [599, 288] width 540 height 387
copy div "During a coastal erosion mitigation project approved for $4.2 million, which in…"
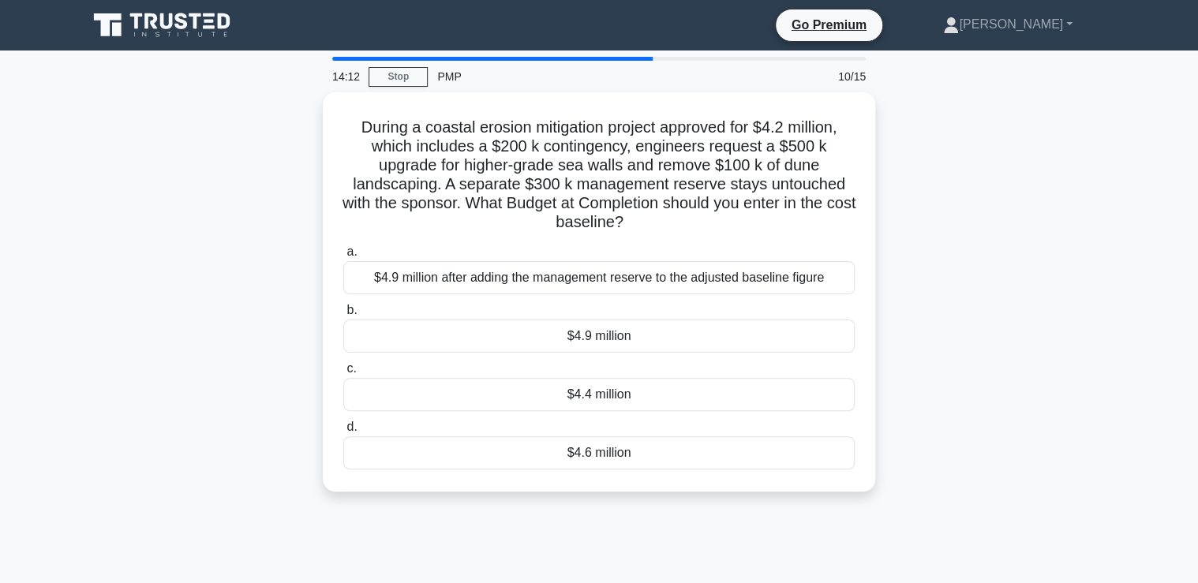
click at [948, 129] on div "During a coastal erosion mitigation project approved for $4.2 million, which in…" at bounding box center [598, 301] width 1041 height 418
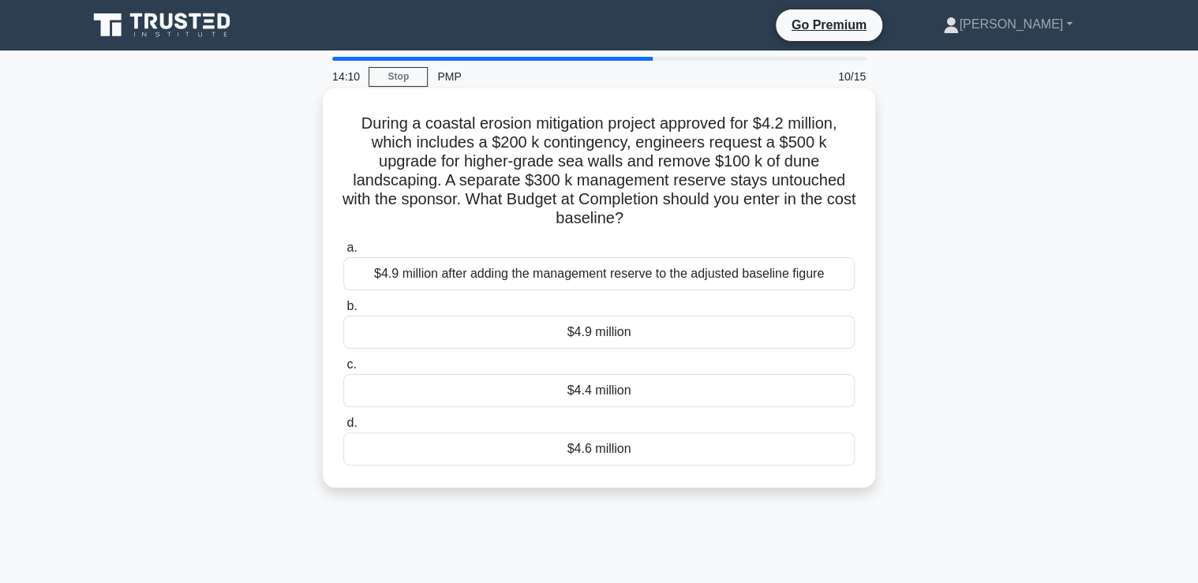
click at [524, 449] on div "$4.6 million" at bounding box center [598, 448] width 511 height 33
click at [343, 428] on input "d. $4.6 million" at bounding box center [343, 423] width 0 height 10
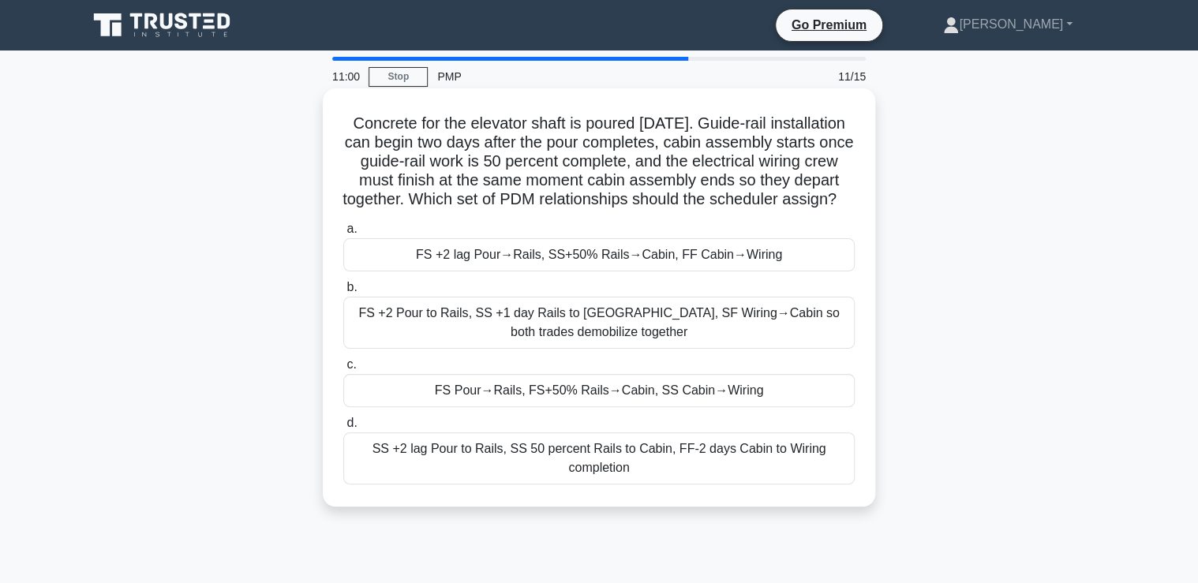
click at [381, 271] on div "FS +2 lag Pour→Rails, SS+50% Rails→Cabin, FF Cabin→Wiring" at bounding box center [598, 254] width 511 height 33
click at [343, 234] on input "a. FS +2 lag Pour→Rails, SS+50% Rails→Cabin, FF Cabin→Wiring" at bounding box center [343, 229] width 0 height 10
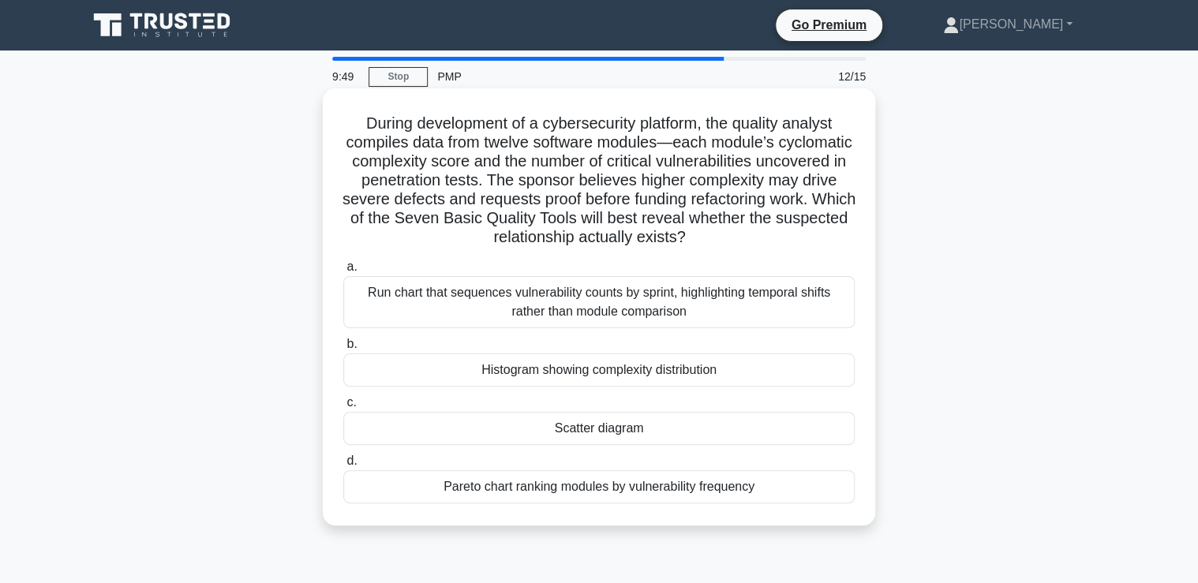
click at [532, 426] on div "Scatter diagram" at bounding box center [598, 428] width 511 height 33
click at [343, 408] on input "c. Scatter diagram" at bounding box center [343, 403] width 0 height 10
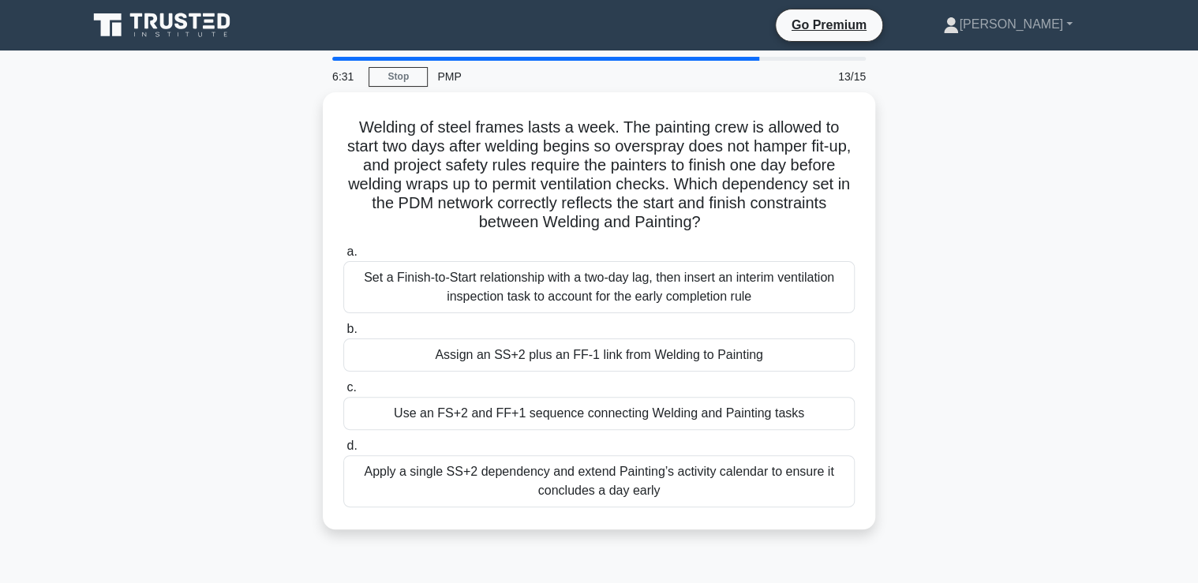
drag, startPoint x: 352, startPoint y: 116, endPoint x: 1002, endPoint y: 527, distance: 769.2
click at [1002, 527] on div "Welding of steel frames lasts a week. The painting crew is allowed to start two…" at bounding box center [598, 320] width 1041 height 456
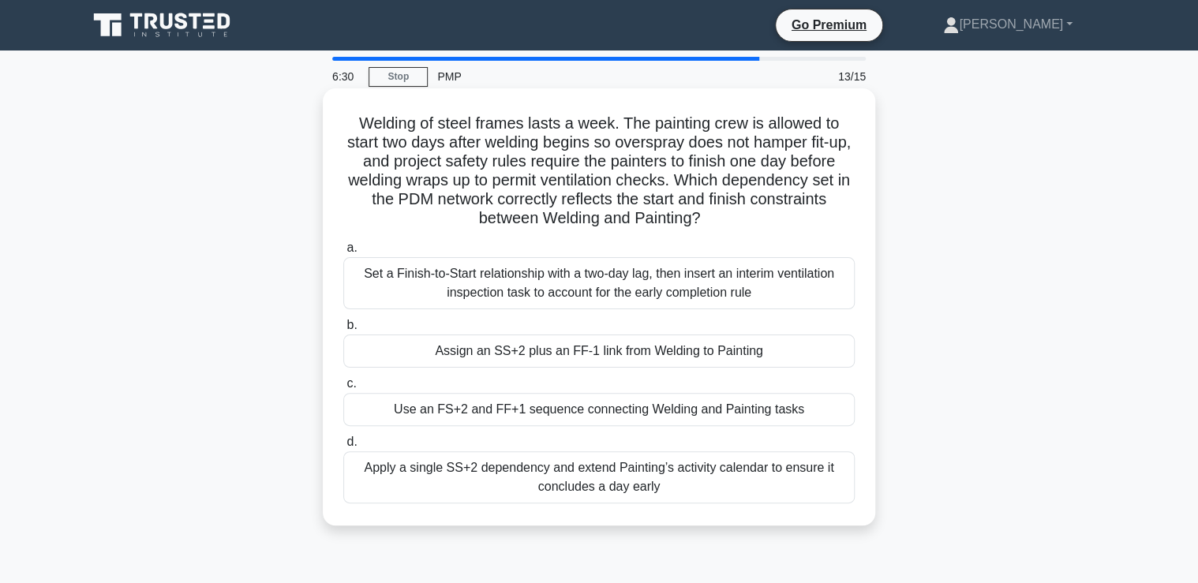
copy div "Welding of steel frames lasts a week. The painting crew is allowed to start two…"
click at [797, 144] on h5 "Welding of steel frames lasts a week. The painting crew is allowed to start two…" at bounding box center [599, 171] width 514 height 115
click at [396, 354] on div "Assign an SS+2 plus an FF-1 link from Welding to Painting" at bounding box center [598, 351] width 511 height 33
click at [343, 331] on input "b. Assign an SS+2 plus an FF-1 link from Welding to Painting" at bounding box center [343, 325] width 0 height 10
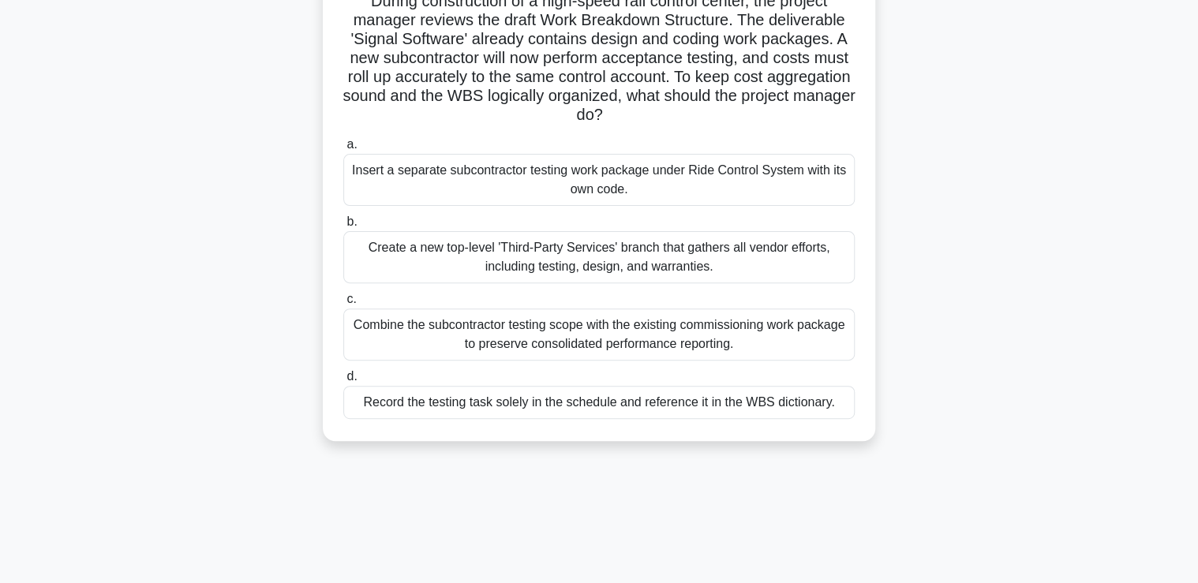
scroll to position [63, 0]
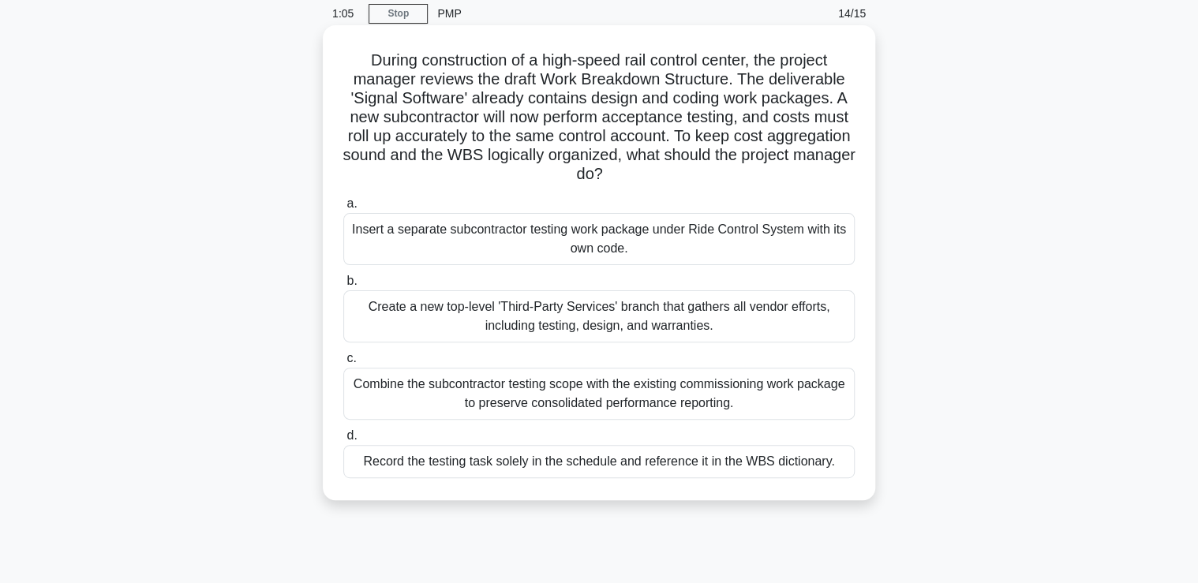
click at [404, 322] on div "Create a new top-level 'Third-Party Services' branch that gathers all vendor ef…" at bounding box center [598, 316] width 511 height 52
click at [343, 286] on input "b. Create a new top-level 'Third-Party Services' branch that gathers all vendor…" at bounding box center [343, 281] width 0 height 10
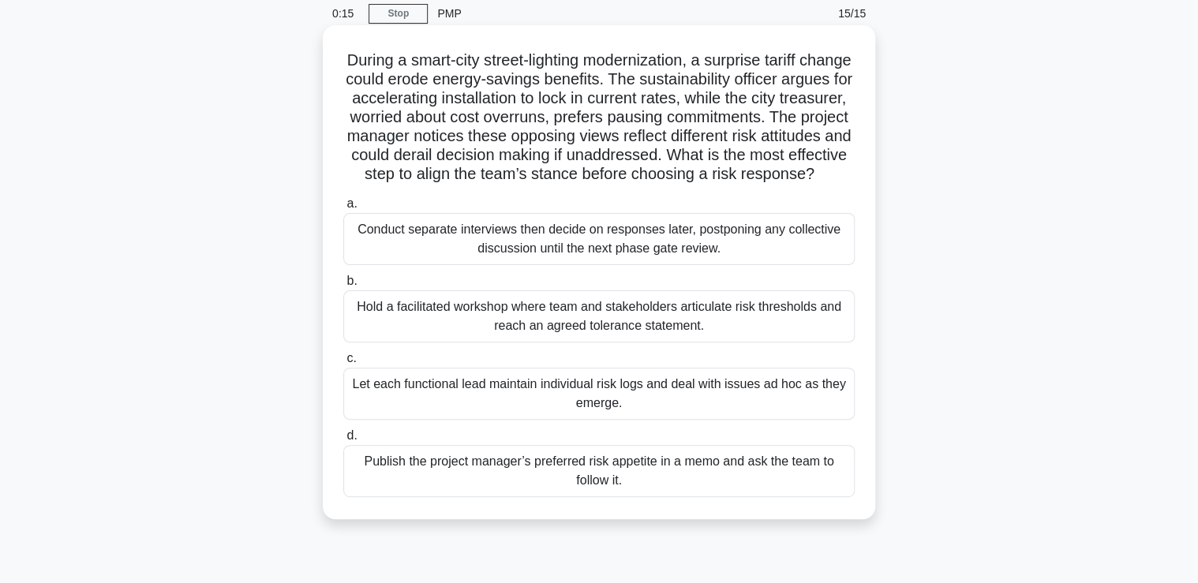
click at [375, 342] on div "Hold a facilitated workshop where team and stakeholders articulate risk thresho…" at bounding box center [598, 316] width 511 height 52
click at [343, 286] on input "b. Hold a facilitated workshop where team and stakeholders articulate risk thre…" at bounding box center [343, 281] width 0 height 10
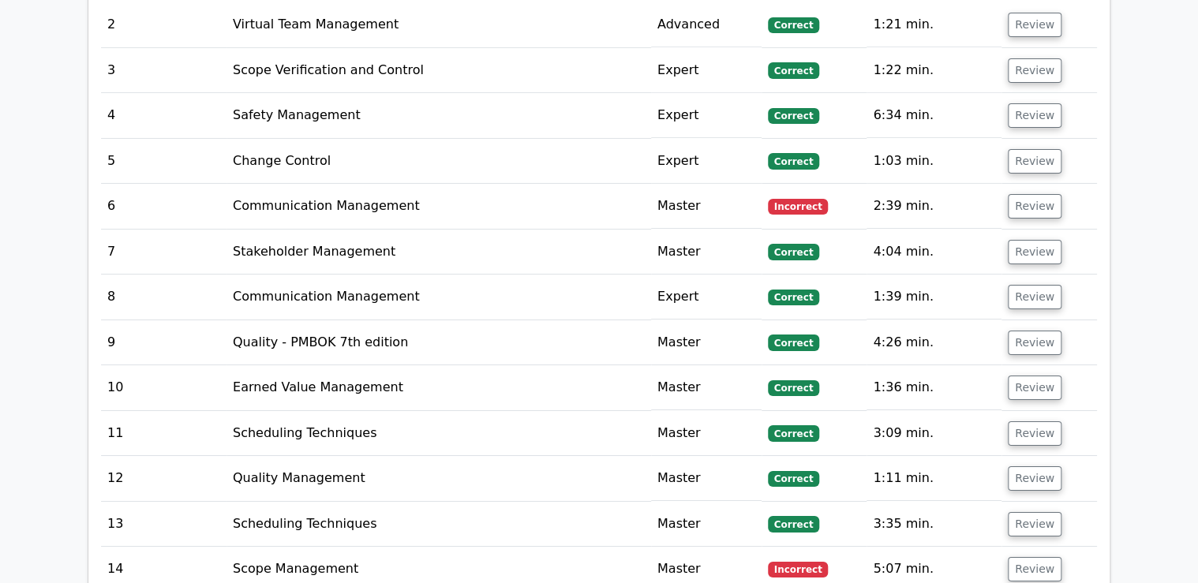
scroll to position [2651, 0]
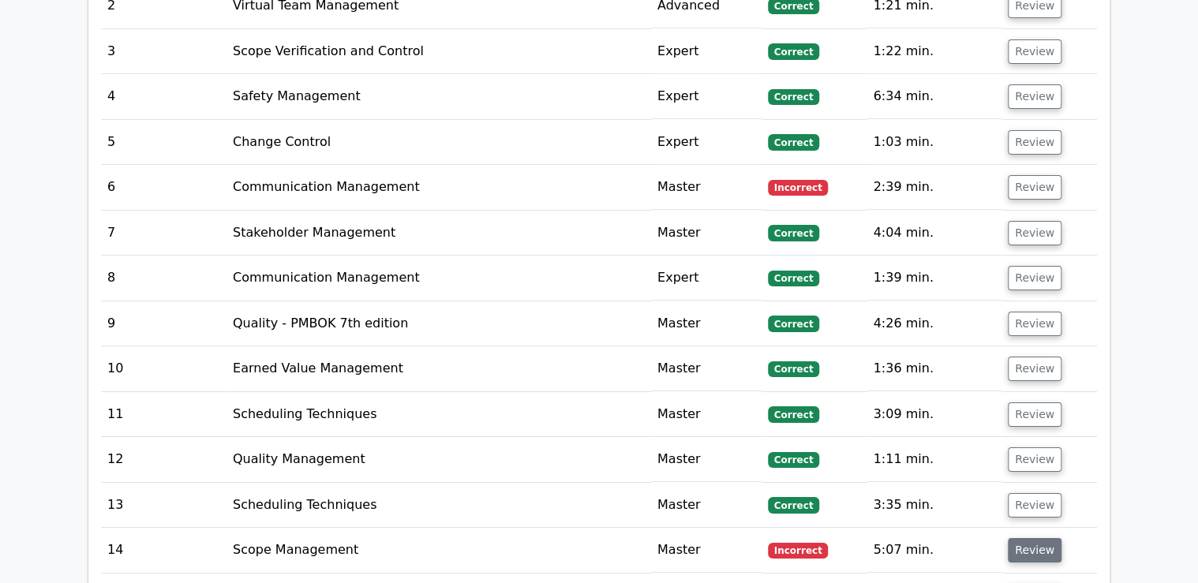
click at [1023, 538] on button "Review" at bounding box center [1035, 550] width 54 height 24
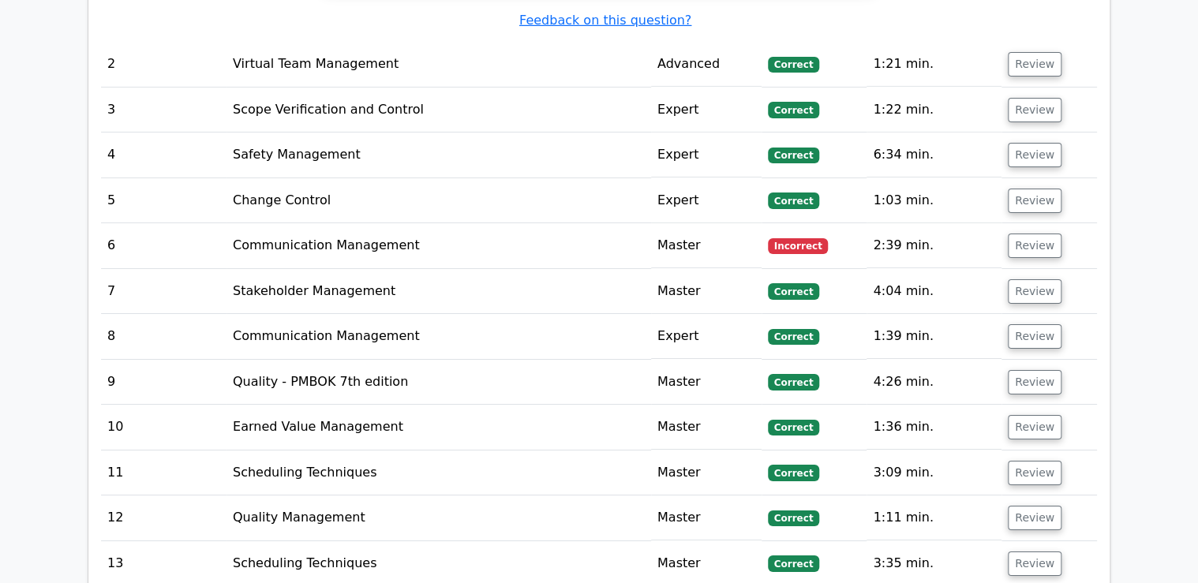
scroll to position [2588, 0]
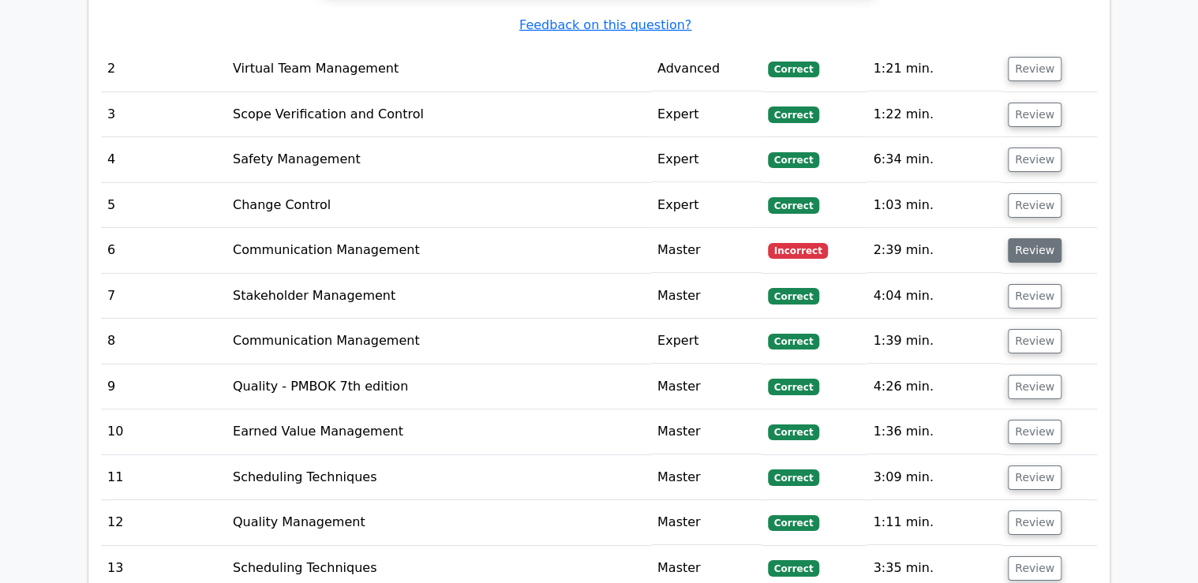
click at [1027, 238] on button "Review" at bounding box center [1035, 250] width 54 height 24
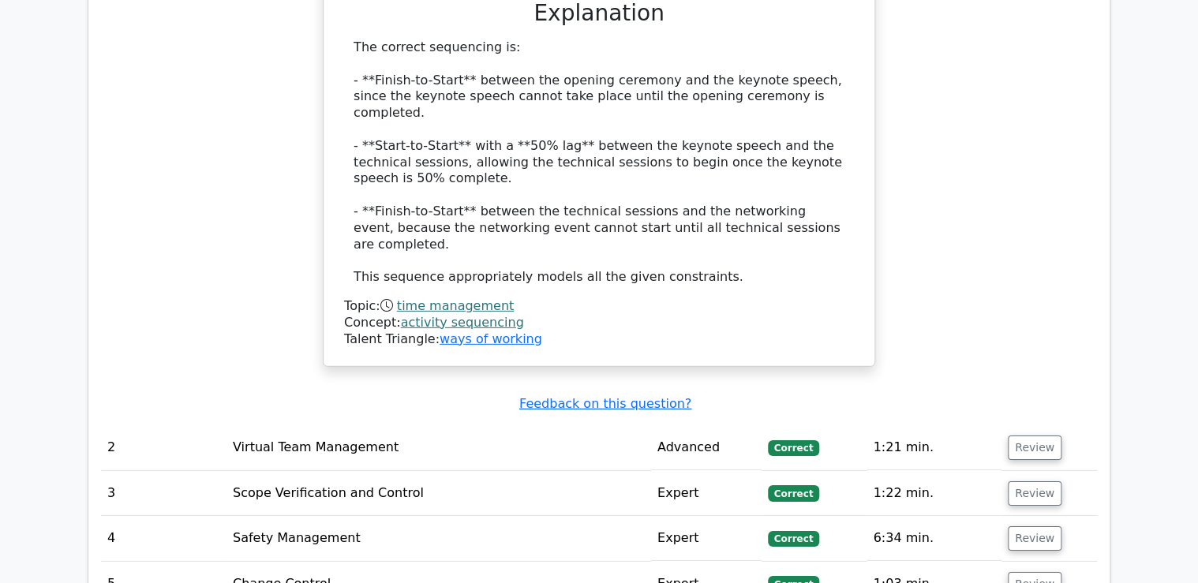
scroll to position [2462, 0]
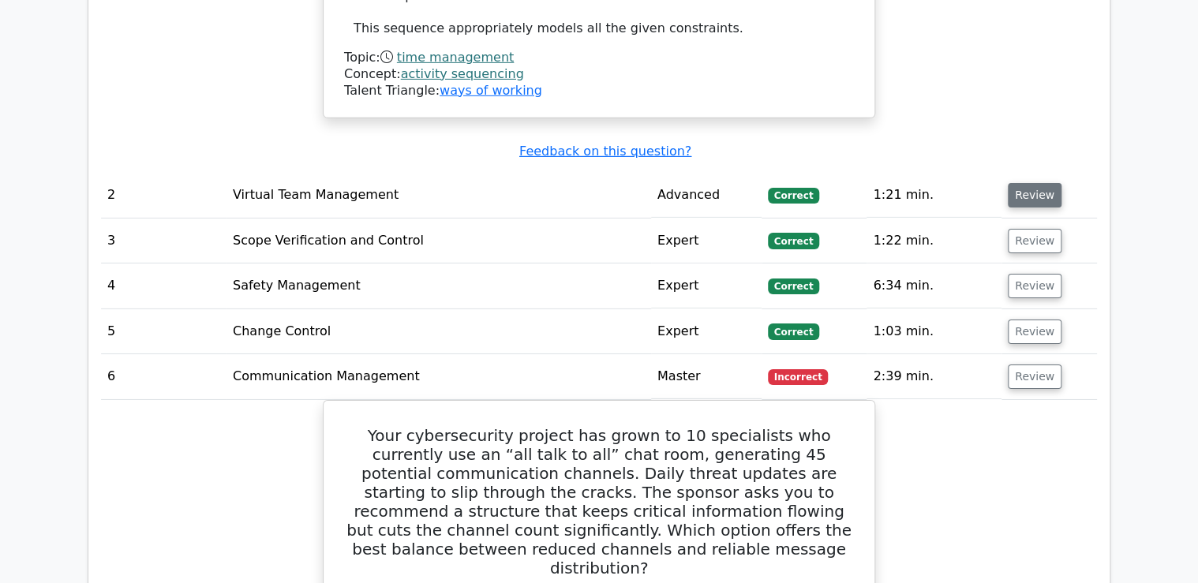
click at [1038, 183] on button "Review" at bounding box center [1035, 195] width 54 height 24
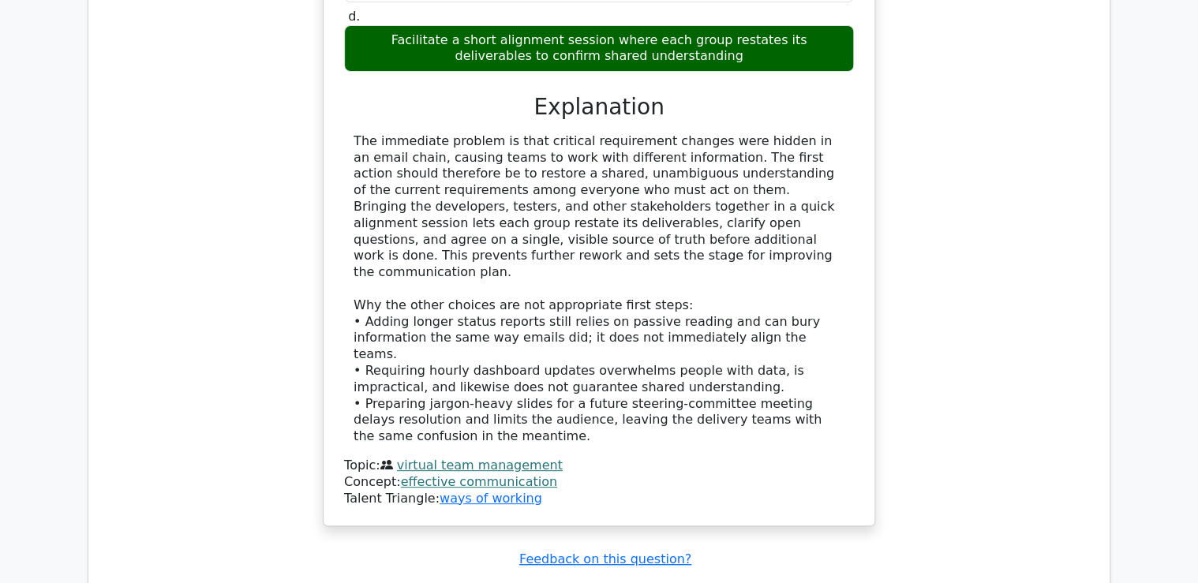
scroll to position [3219, 0]
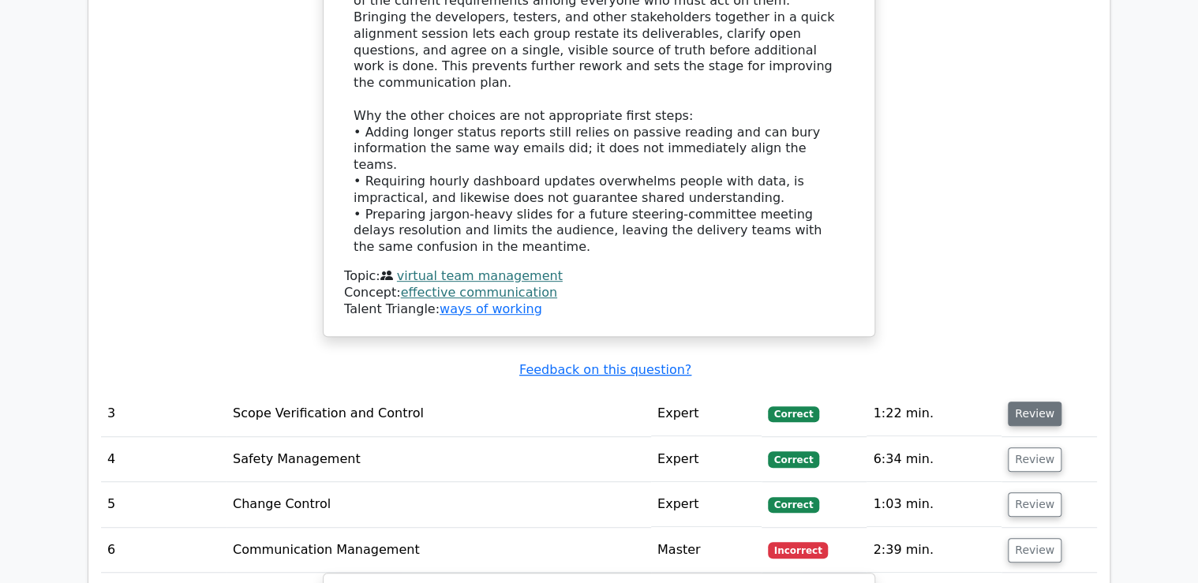
click at [1025, 402] on button "Review" at bounding box center [1035, 414] width 54 height 24
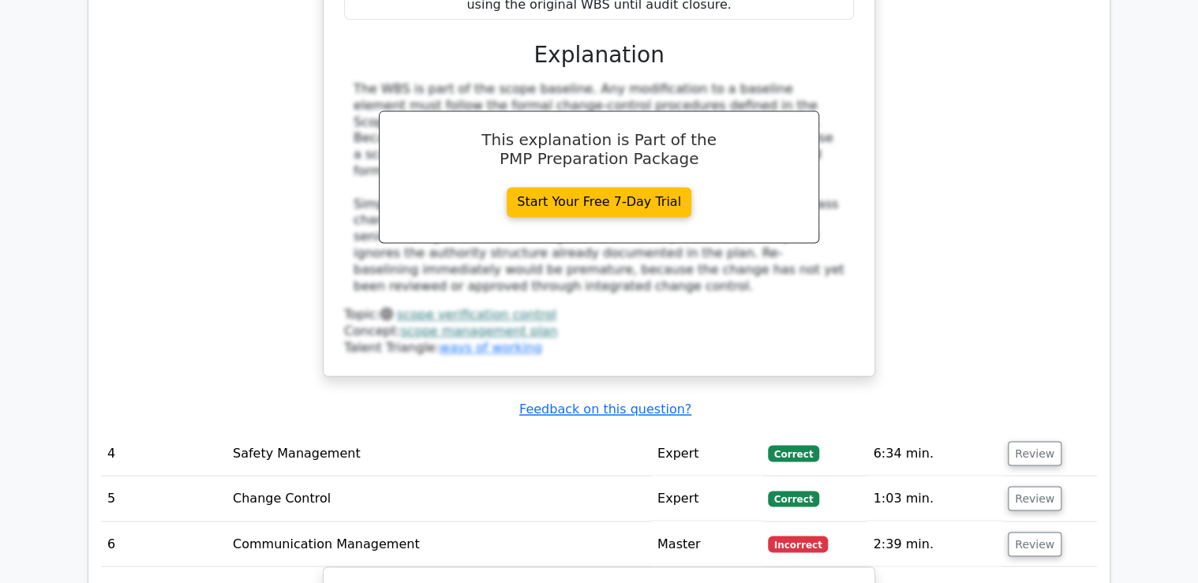
scroll to position [4229, 0]
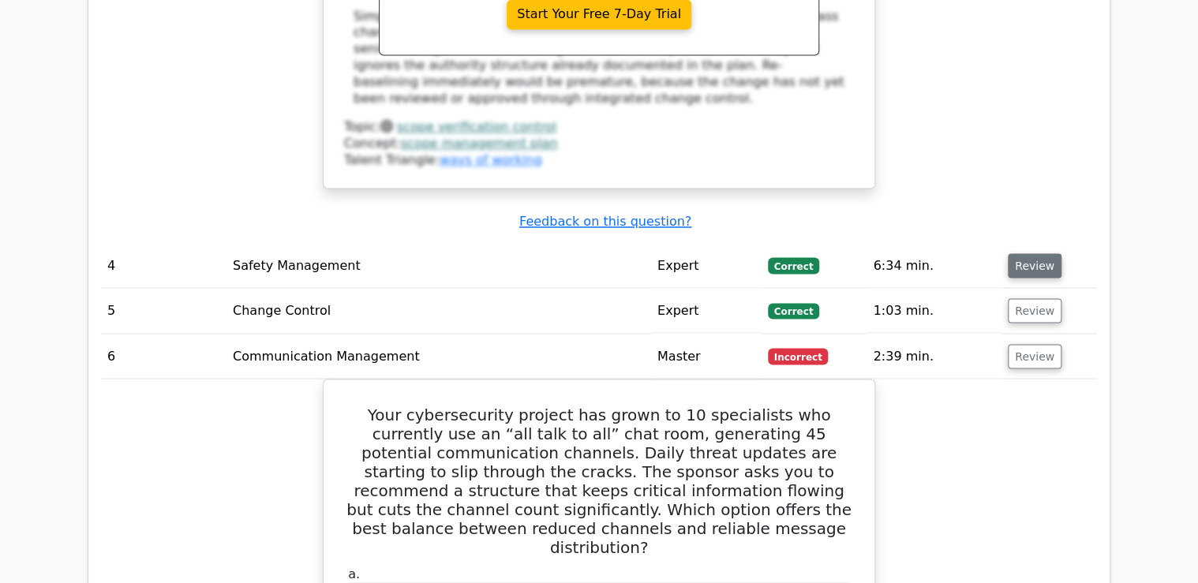
click at [1026, 253] on button "Review" at bounding box center [1035, 265] width 54 height 24
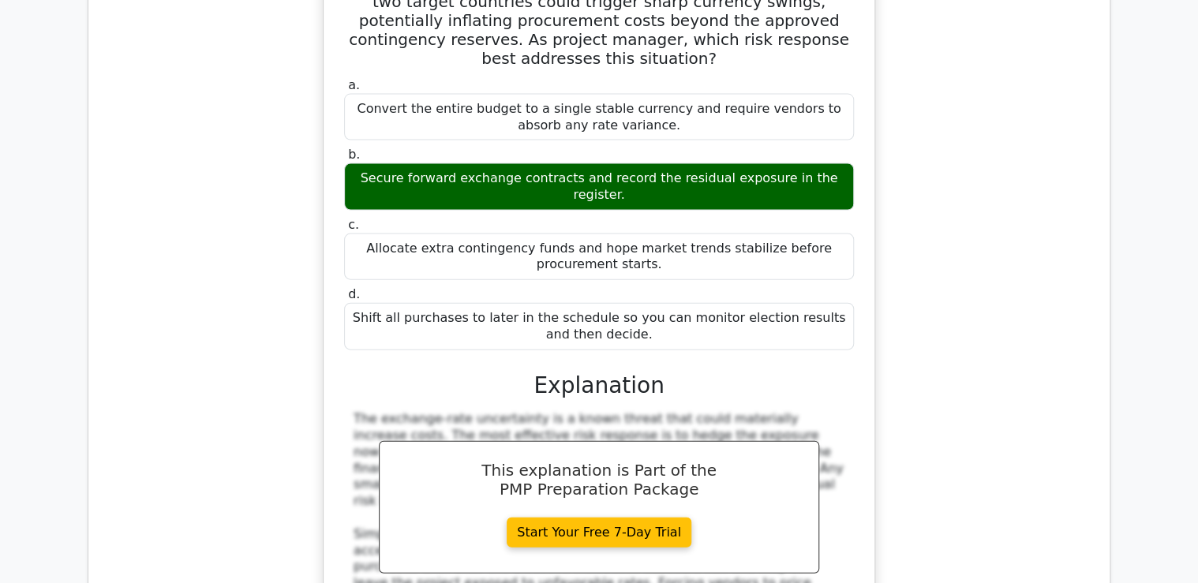
scroll to position [4923, 0]
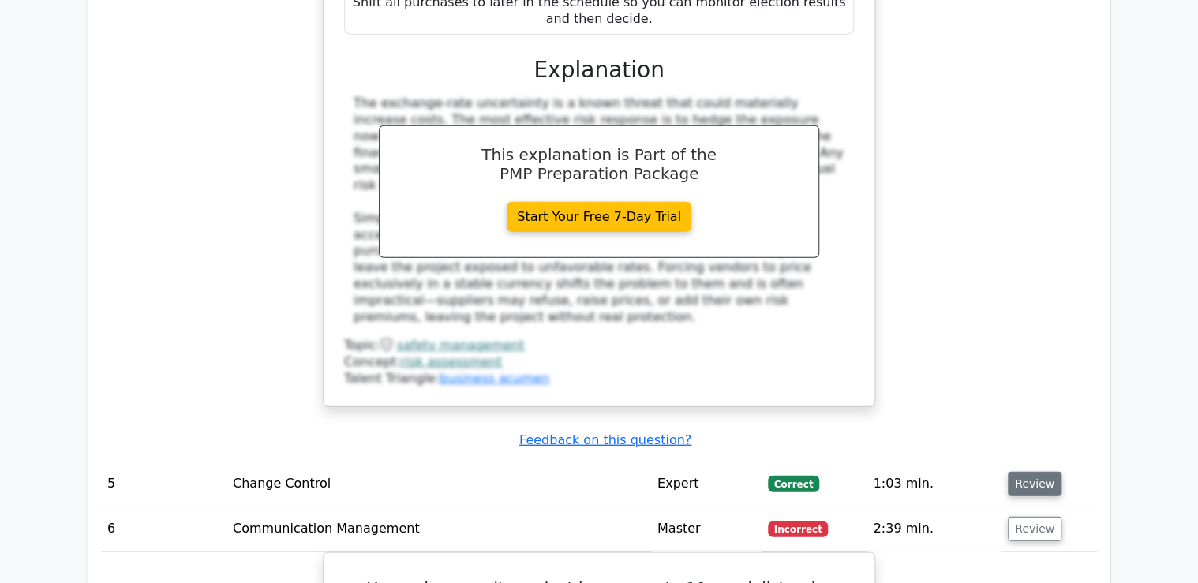
click at [1016, 472] on button "Review" at bounding box center [1035, 484] width 54 height 24
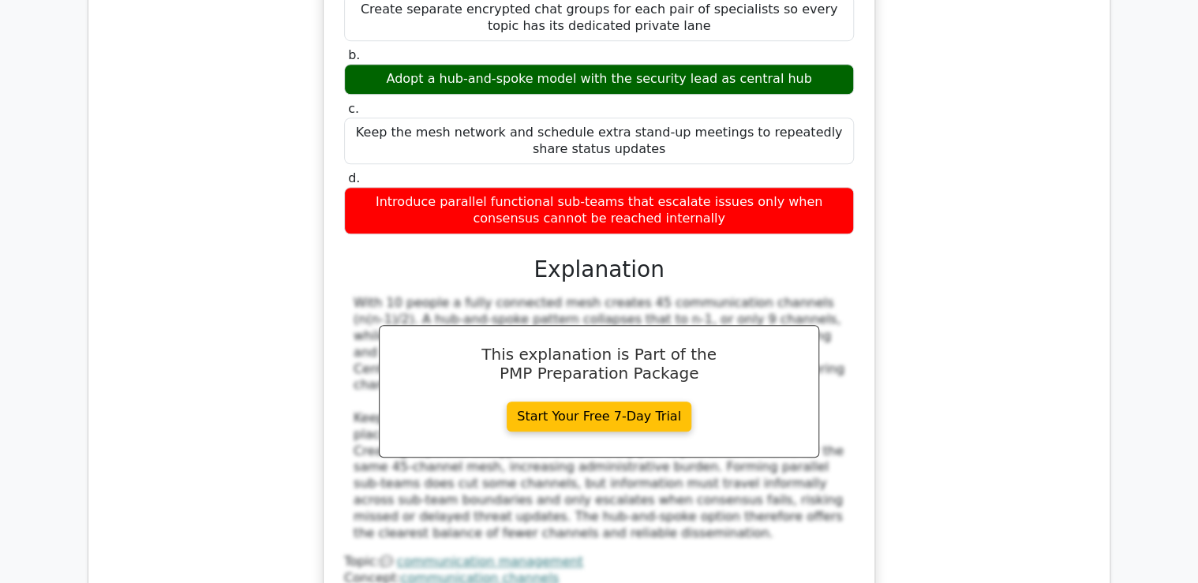
scroll to position [6628, 0]
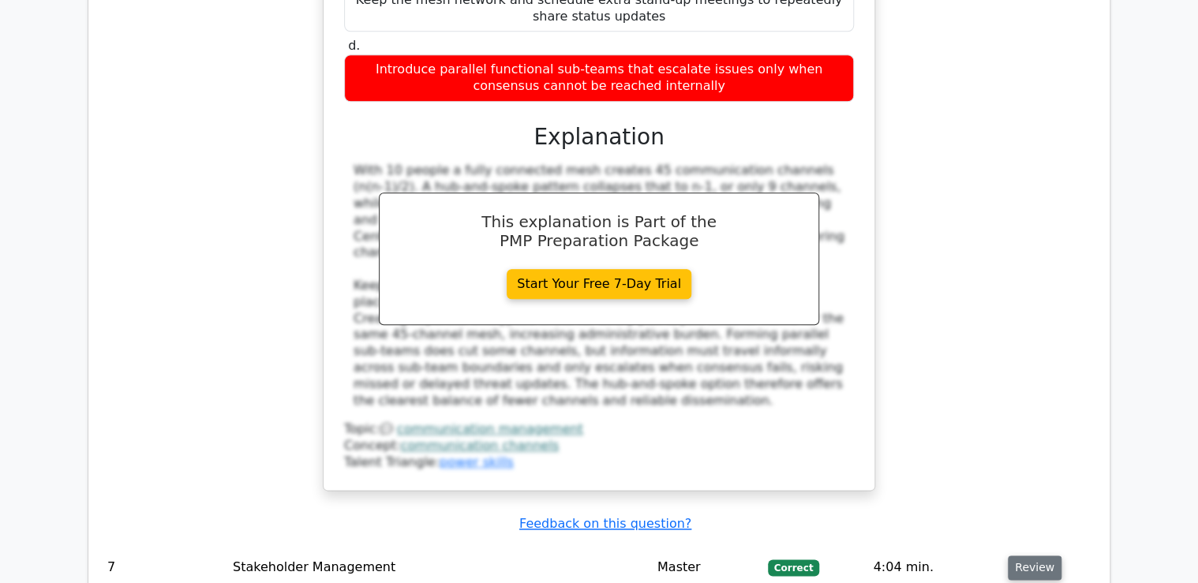
click at [1035, 555] on button "Review" at bounding box center [1035, 567] width 54 height 24
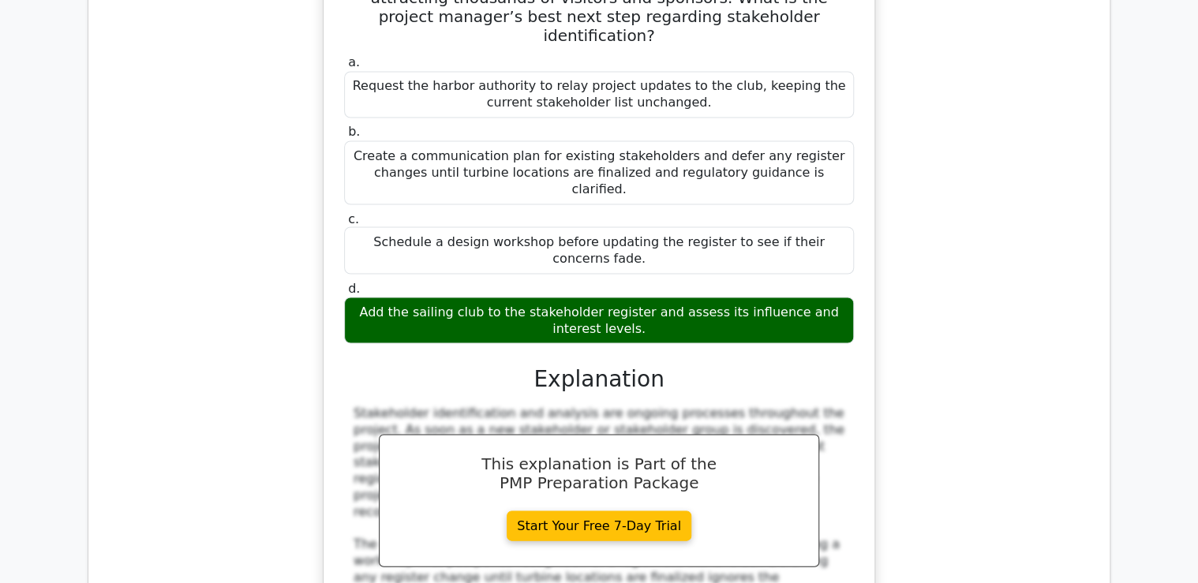
scroll to position [7448, 0]
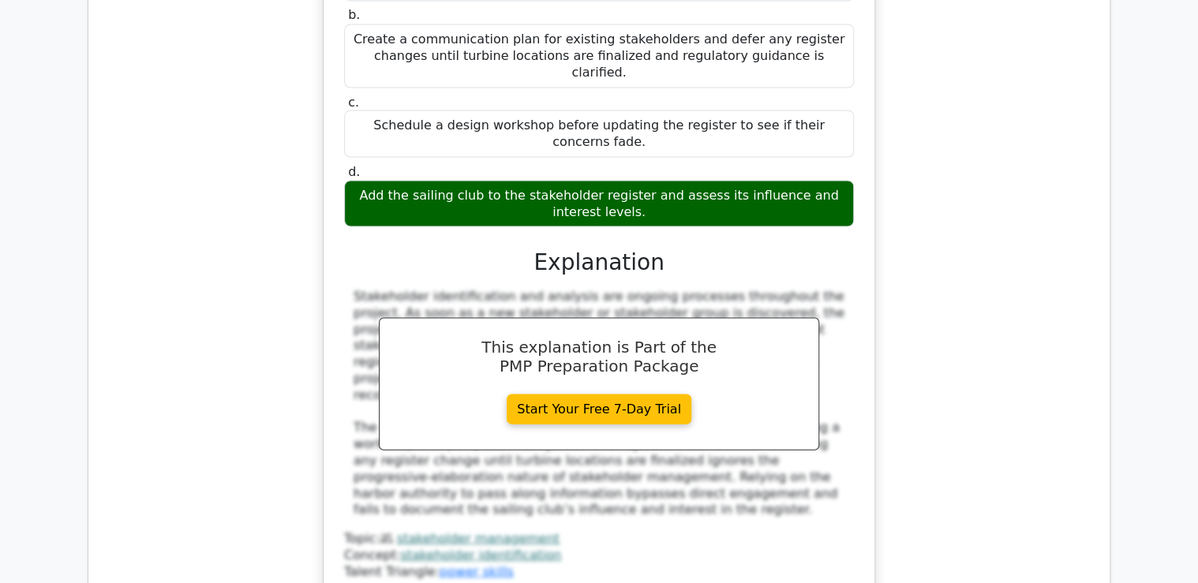
drag, startPoint x: 1023, startPoint y: 275, endPoint x: 1016, endPoint y: 281, distance: 9.5
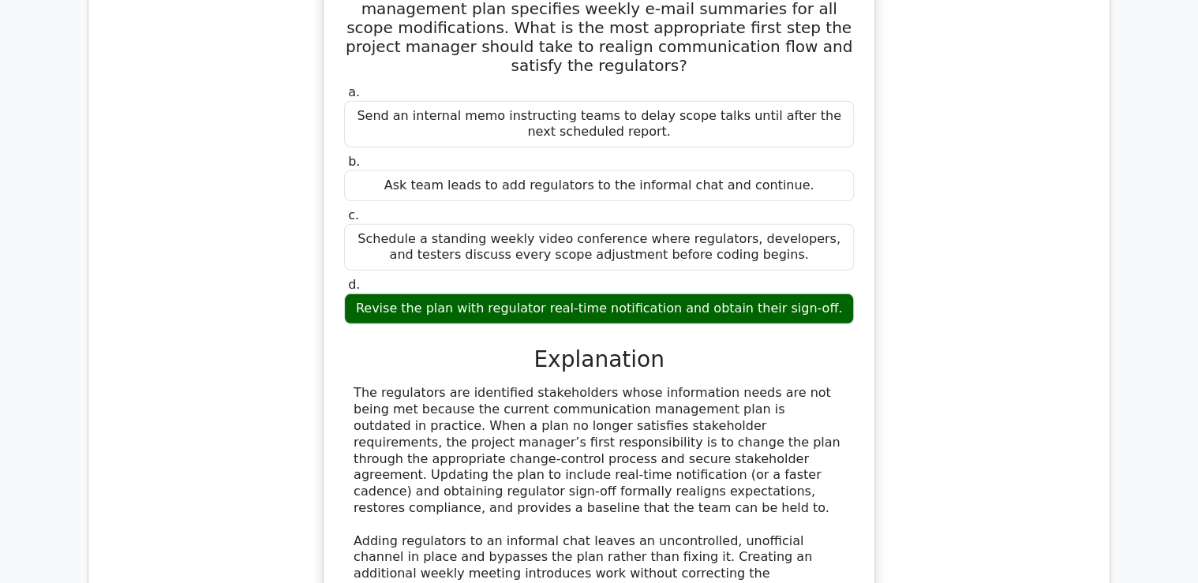
scroll to position [8395, 0]
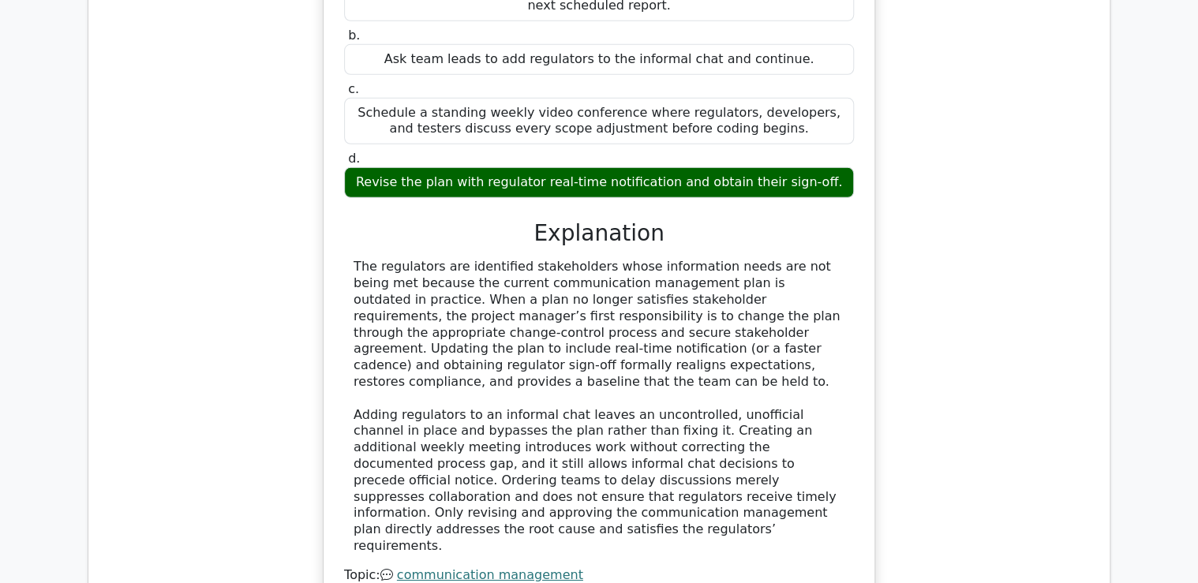
drag, startPoint x: 1030, startPoint y: 236, endPoint x: 1012, endPoint y: 238, distance: 18.3
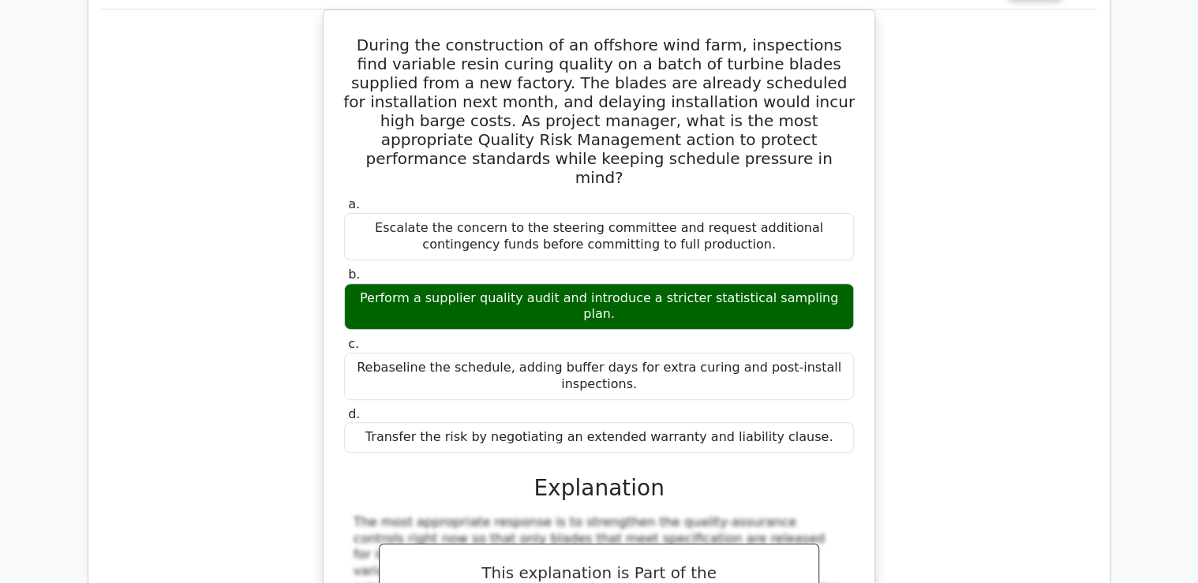
scroll to position [9279, 0]
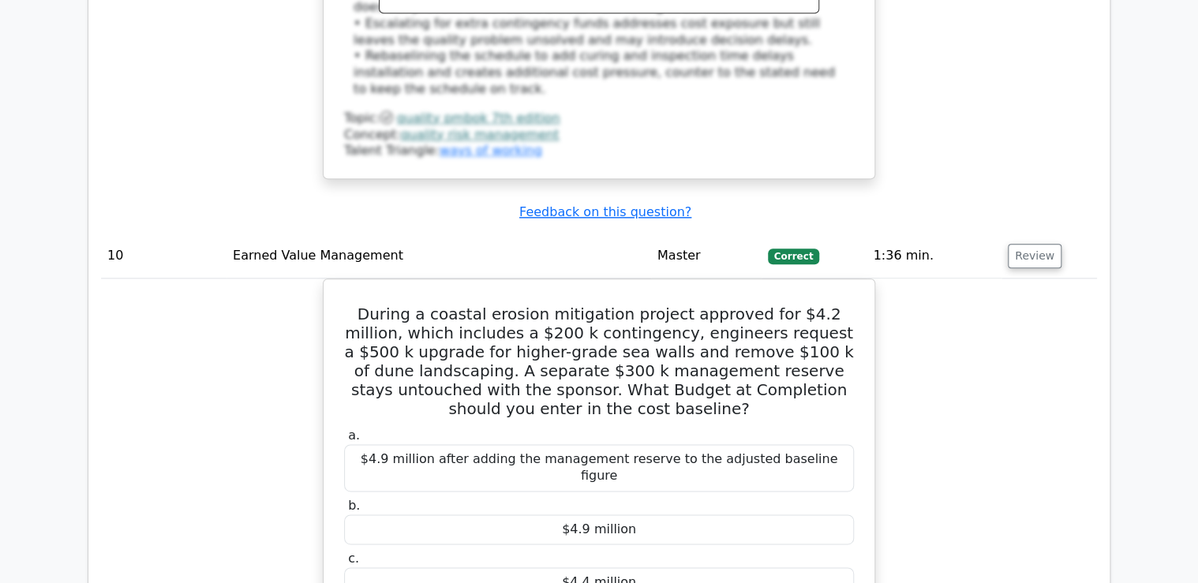
scroll to position [10036, 0]
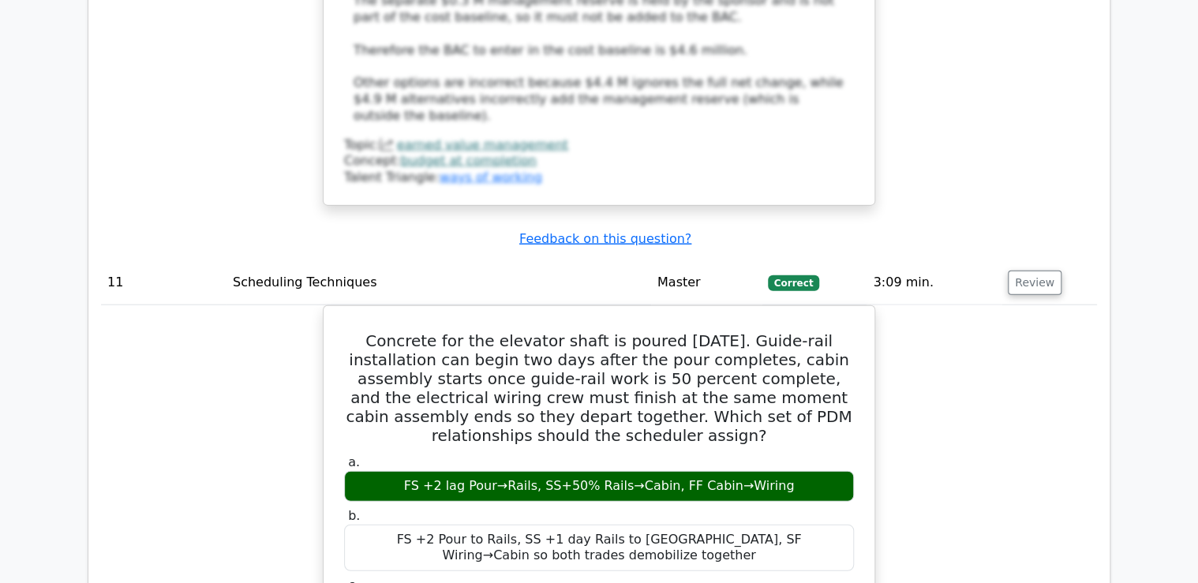
scroll to position [10920, 0]
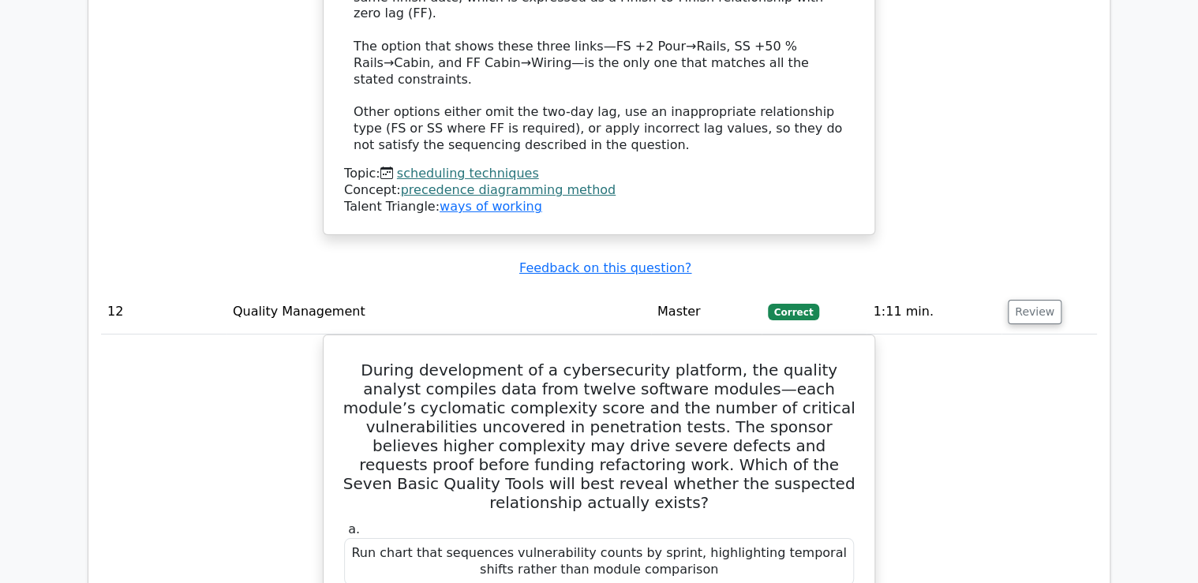
scroll to position [11867, 0]
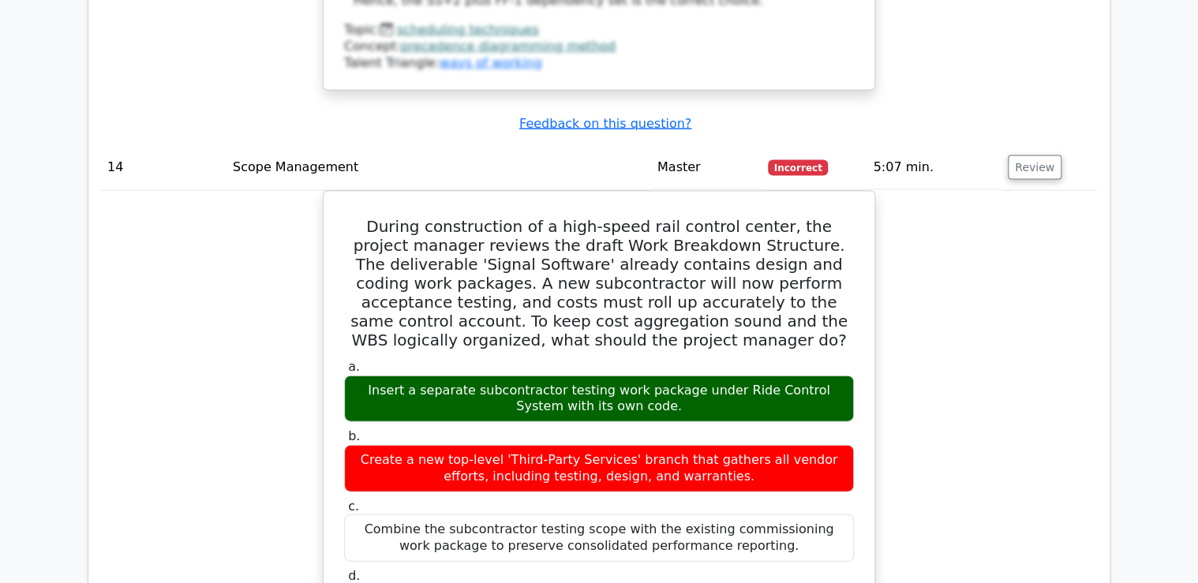
scroll to position [13760, 0]
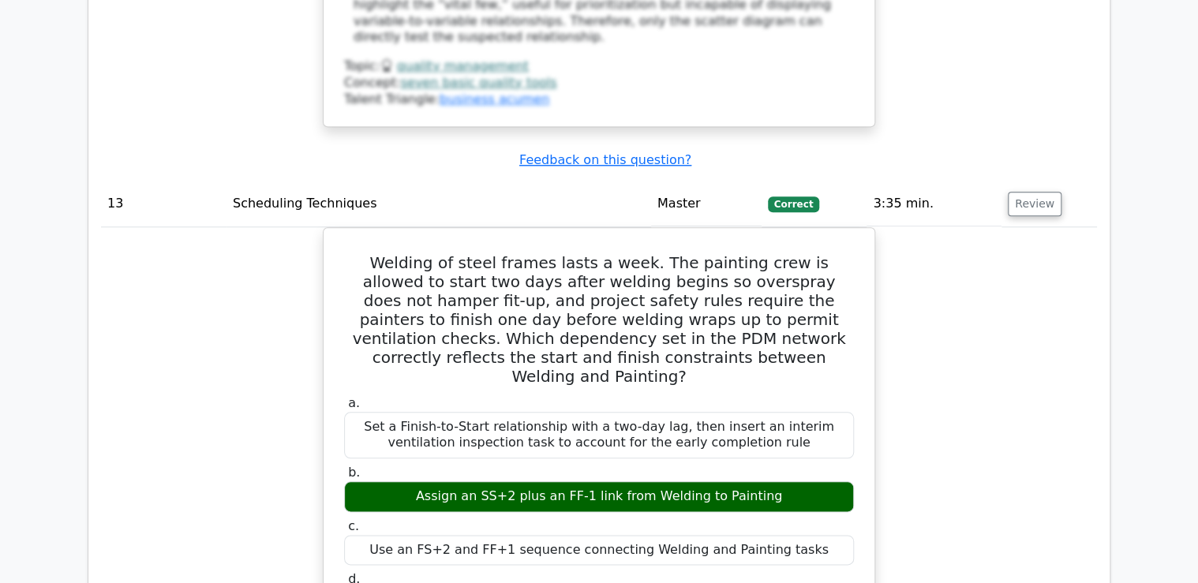
scroll to position [12435, 0]
